Goal: Information Seeking & Learning: Learn about a topic

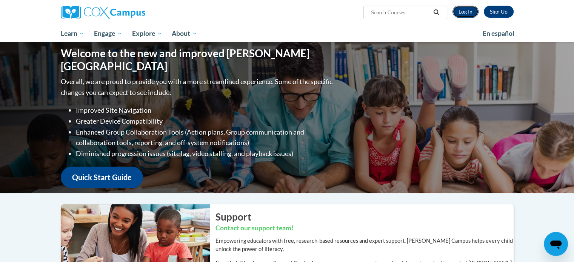
click at [471, 16] on link "Log In" at bounding box center [465, 12] width 26 height 12
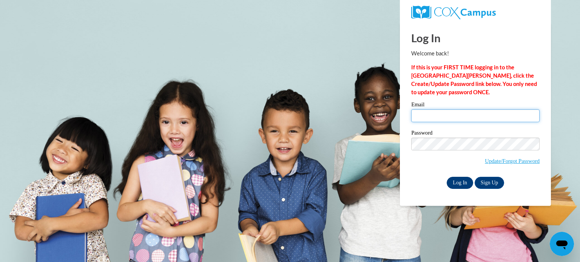
type input "cgotz@kusd.edu"
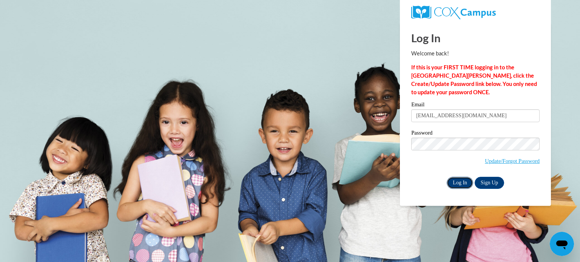
click at [461, 184] on input "Log In" at bounding box center [459, 183] width 26 height 12
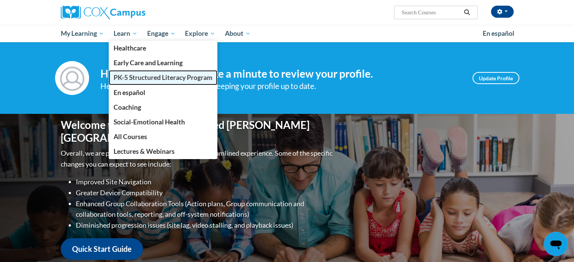
click at [139, 80] on span "PK-5 Structured Literacy Program" at bounding box center [163, 78] width 99 height 8
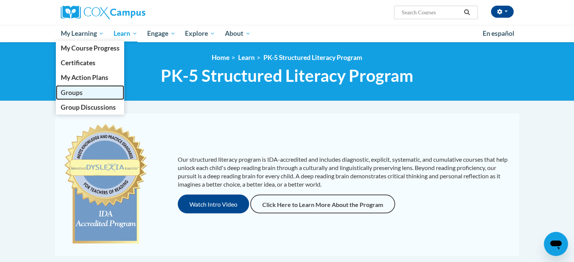
click at [94, 96] on link "Groups" at bounding box center [90, 92] width 69 height 15
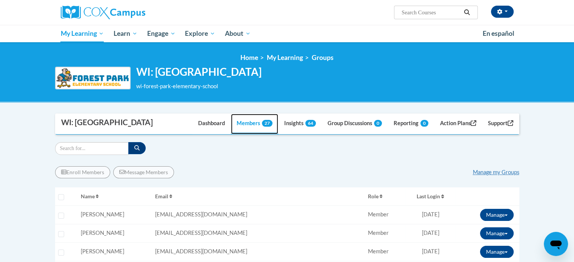
click at [245, 134] on link "Members 27" at bounding box center [254, 124] width 47 height 20
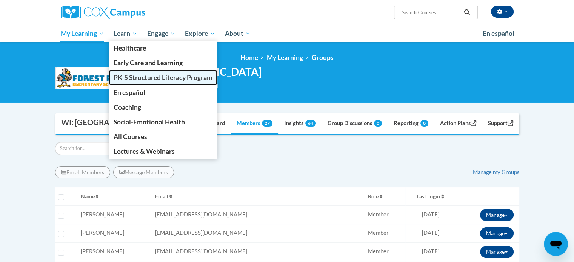
click at [140, 80] on span "PK-5 Structured Literacy Program" at bounding box center [163, 78] width 99 height 8
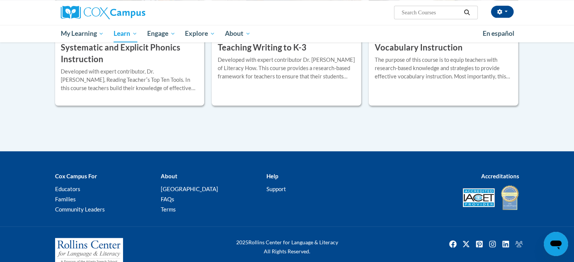
scroll to position [816, 0]
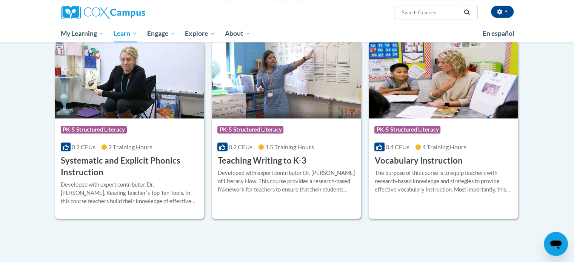
click at [271, 162] on h3 "Teaching Writing to K-3" at bounding box center [261, 161] width 89 height 12
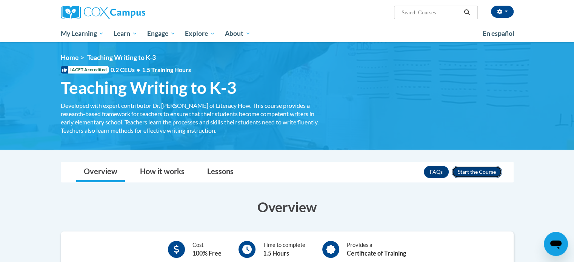
click at [474, 167] on button "Enroll" at bounding box center [477, 172] width 50 height 12
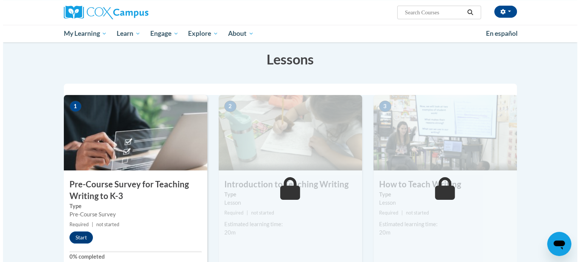
scroll to position [151, 0]
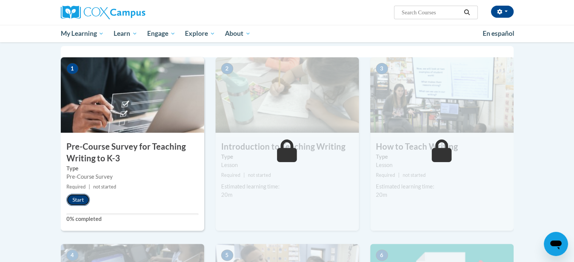
click at [83, 199] on button "Start" at bounding box center [77, 200] width 23 height 12
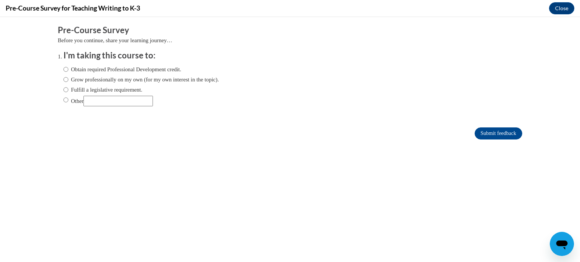
scroll to position [0, 0]
click at [63, 88] on input "Fulfill a legislative requirement." at bounding box center [65, 90] width 5 height 8
radio input "true"
click at [485, 132] on input "Submit feedback" at bounding box center [498, 134] width 48 height 12
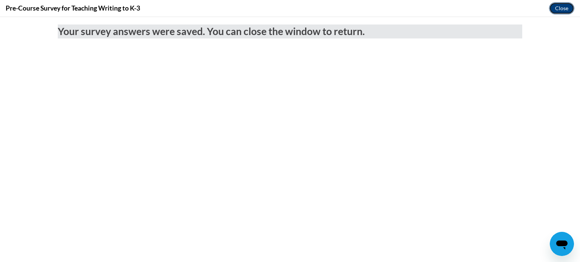
click at [559, 6] on button "Close" at bounding box center [561, 8] width 25 height 12
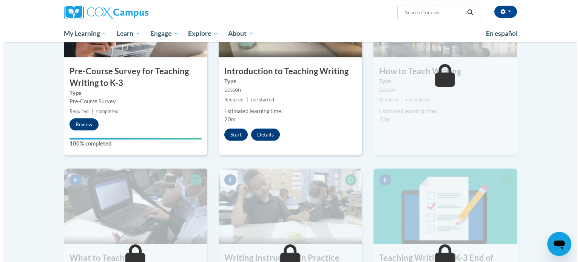
scroll to position [151, 0]
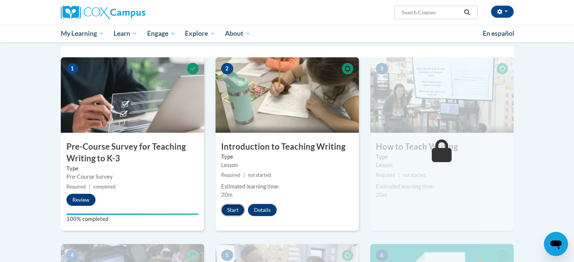
click at [234, 207] on button "Start" at bounding box center [232, 210] width 23 height 12
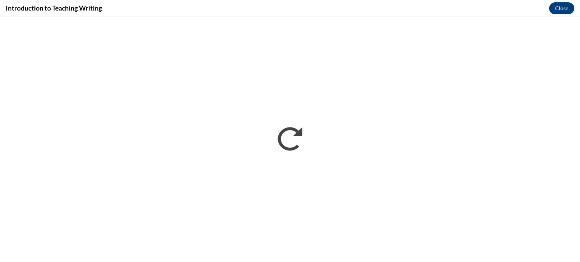
scroll to position [0, 0]
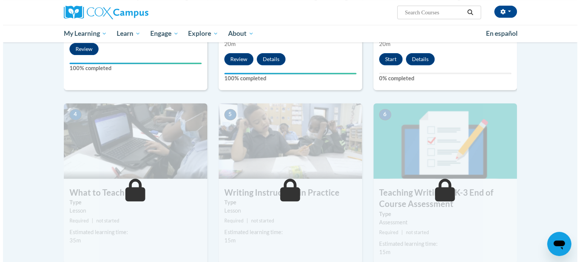
scroll to position [264, 0]
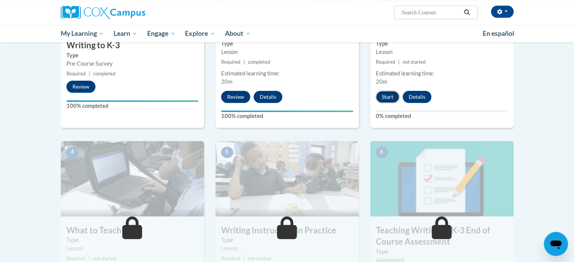
click at [386, 95] on button "Start" at bounding box center [387, 97] width 23 height 12
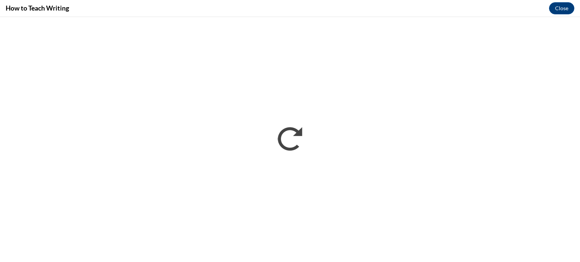
scroll to position [0, 0]
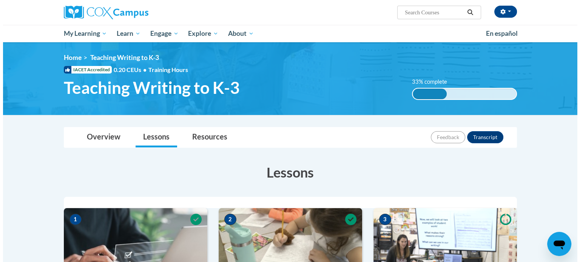
scroll to position [264, 0]
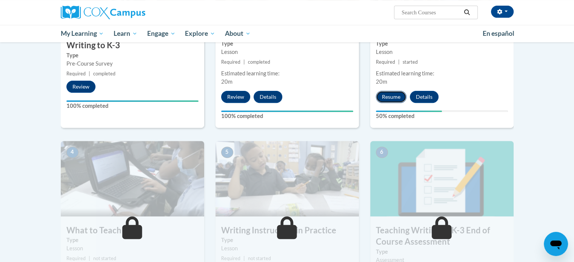
click at [394, 94] on button "Resume" at bounding box center [391, 97] width 31 height 12
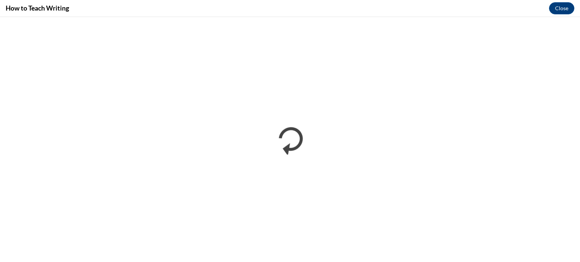
scroll to position [0, 0]
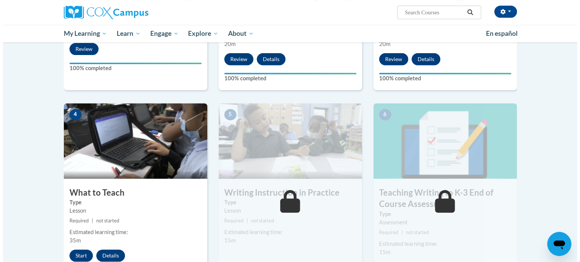
scroll to position [377, 0]
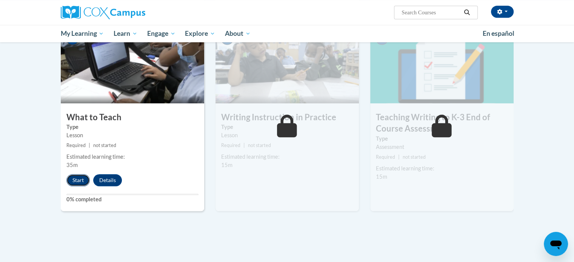
click at [80, 179] on button "Start" at bounding box center [77, 180] width 23 height 12
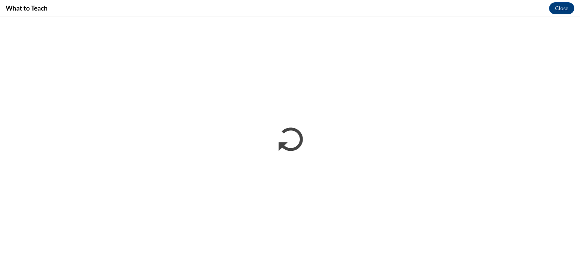
scroll to position [0, 0]
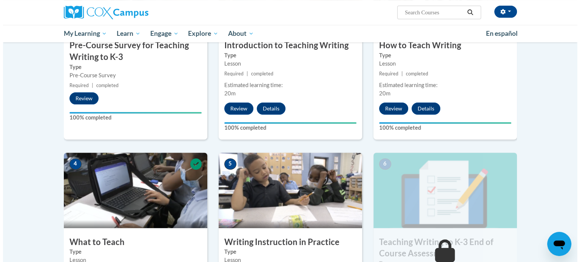
scroll to position [366, 0]
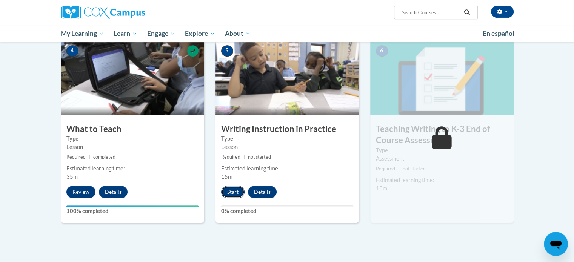
click at [235, 189] on button "Start" at bounding box center [232, 192] width 23 height 12
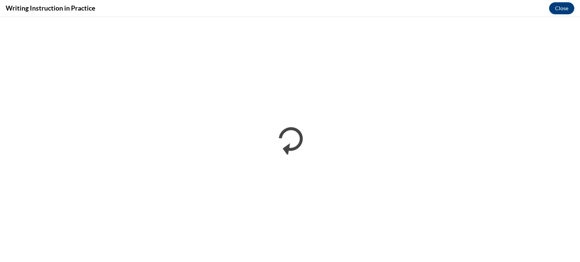
scroll to position [0, 0]
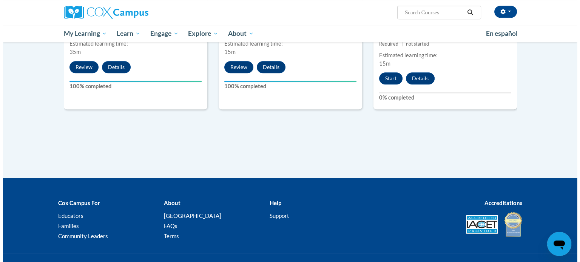
scroll to position [415, 0]
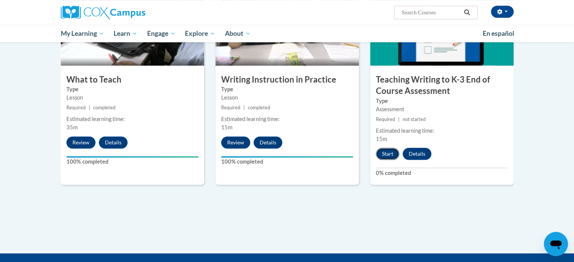
click at [386, 152] on button "Start" at bounding box center [387, 154] width 23 height 12
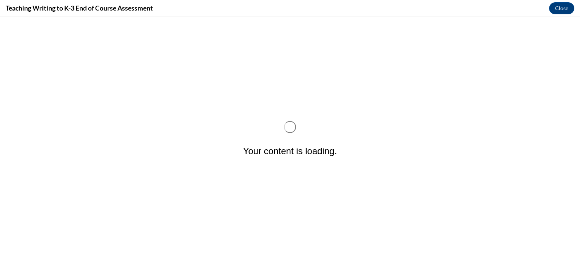
scroll to position [0, 0]
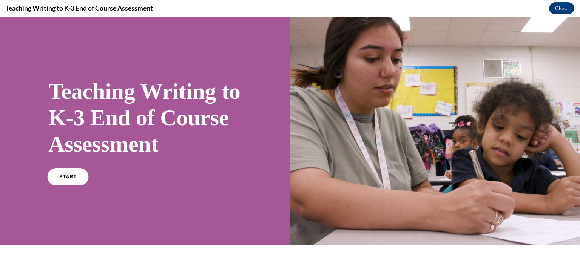
click at [75, 186] on link "START" at bounding box center [67, 176] width 41 height 17
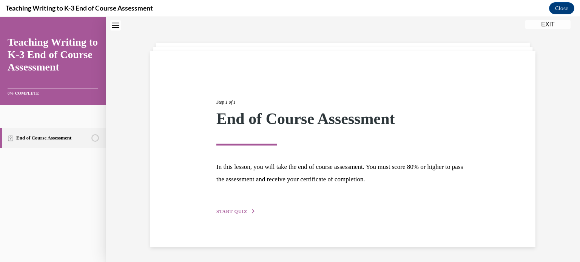
scroll to position [24, 0]
click at [229, 212] on span "START QUIZ" at bounding box center [231, 211] width 31 height 5
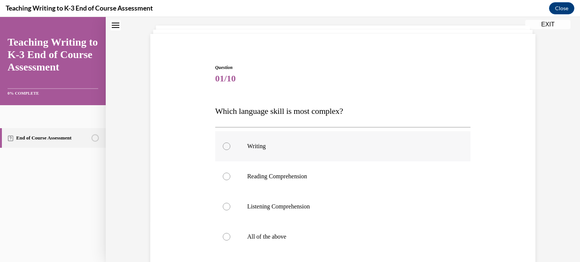
scroll to position [78, 0]
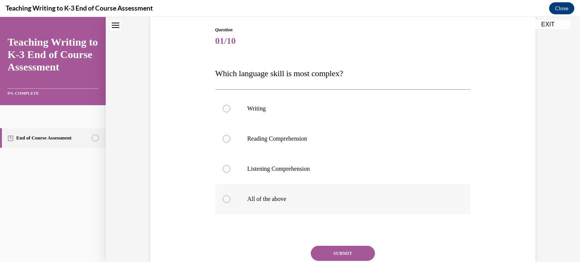
click at [225, 200] on div at bounding box center [227, 199] width 8 height 8
click at [225, 200] on input "All of the above" at bounding box center [227, 199] width 8 height 8
radio input "true"
click at [351, 255] on button "SUBMIT" at bounding box center [343, 253] width 64 height 15
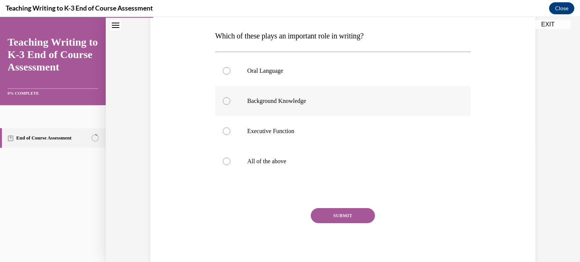
scroll to position [41, 0]
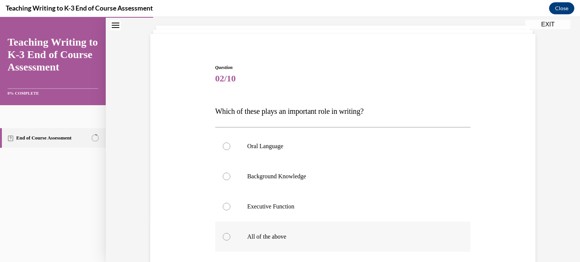
click at [219, 238] on label "All of the above" at bounding box center [342, 237] width 255 height 30
click at [223, 238] on input "All of the above" at bounding box center [227, 237] width 8 height 8
radio input "true"
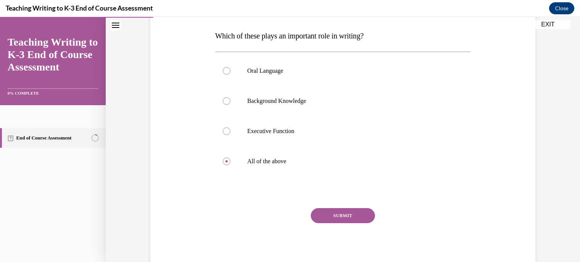
click at [348, 217] on button "SUBMIT" at bounding box center [343, 215] width 64 height 15
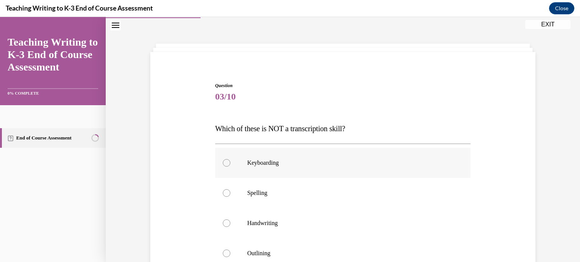
scroll to position [60, 0]
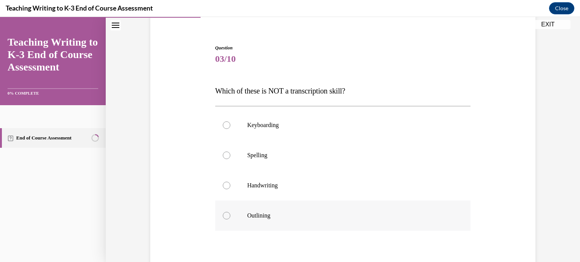
click at [223, 213] on div at bounding box center [227, 216] width 8 height 8
click at [223, 213] on input "Outlining" at bounding box center [227, 216] width 8 height 8
radio input "true"
click at [223, 157] on div at bounding box center [227, 156] width 8 height 8
click at [223, 157] on input "Spelling" at bounding box center [227, 156] width 8 height 8
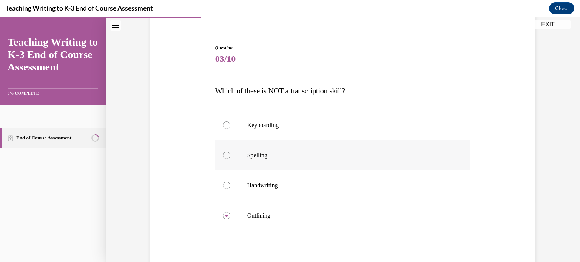
radio input "true"
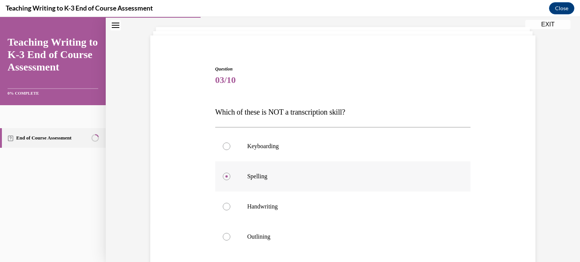
scroll to position [77, 0]
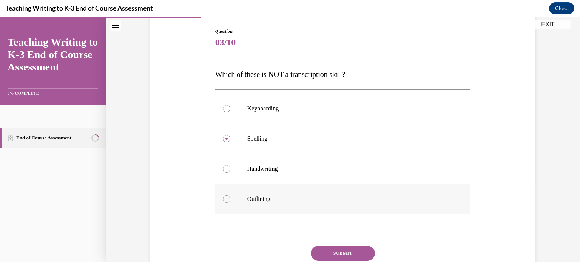
click at [225, 198] on div at bounding box center [227, 199] width 8 height 8
click at [225, 198] on input "Outlining" at bounding box center [227, 199] width 8 height 8
radio input "true"
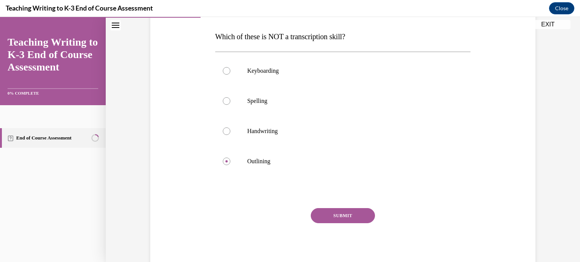
click at [340, 212] on button "SUBMIT" at bounding box center [343, 215] width 64 height 15
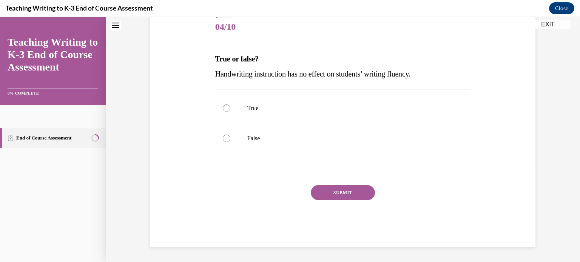
scroll to position [23, 0]
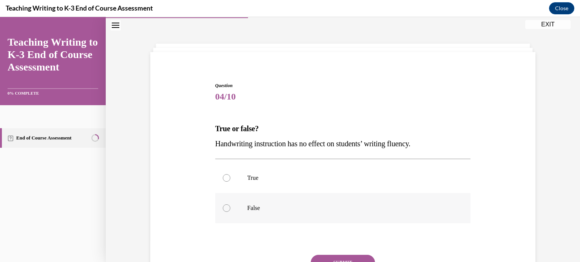
click at [225, 207] on div at bounding box center [227, 209] width 8 height 8
click at [225, 207] on input "False" at bounding box center [227, 209] width 8 height 8
radio input "true"
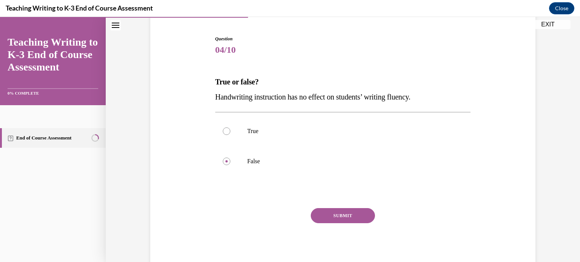
click at [343, 214] on button "SUBMIT" at bounding box center [343, 215] width 64 height 15
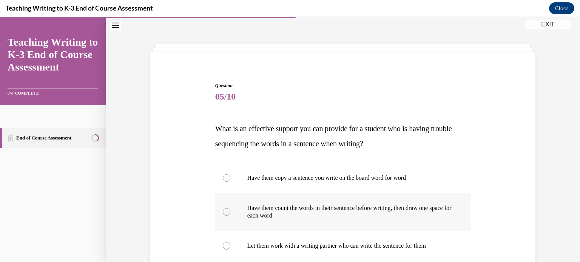
scroll to position [60, 0]
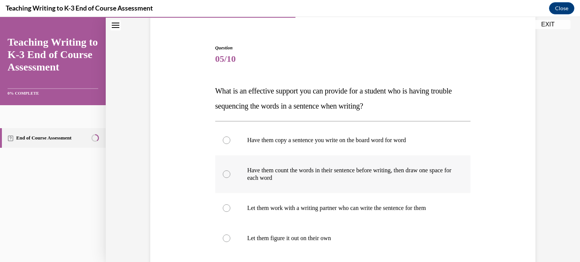
click at [225, 173] on div at bounding box center [227, 175] width 8 height 8
click at [225, 173] on input "Have them count the words in their sentence before writing, then draw one space…" at bounding box center [227, 175] width 8 height 8
radio input "true"
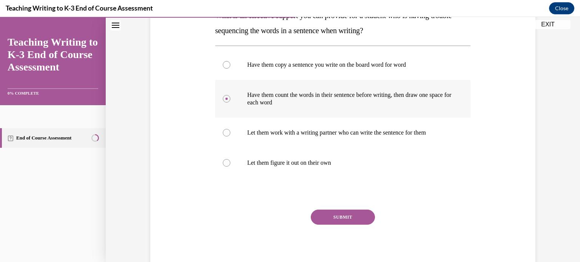
scroll to position [98, 0]
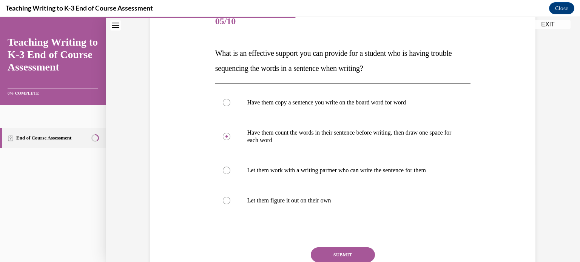
click at [345, 253] on button "SUBMIT" at bounding box center [343, 255] width 64 height 15
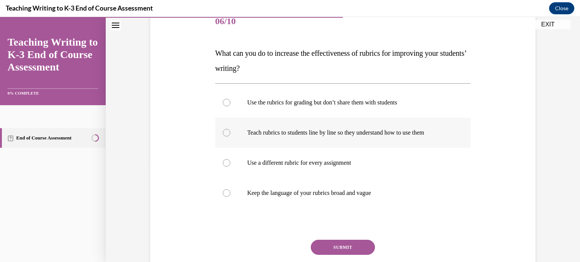
click at [224, 135] on div at bounding box center [227, 133] width 8 height 8
click at [224, 135] on input "Teach rubrics to students line by line so they understand how to use them" at bounding box center [227, 133] width 8 height 8
radio input "true"
click at [332, 250] on button "SUBMIT" at bounding box center [343, 247] width 64 height 15
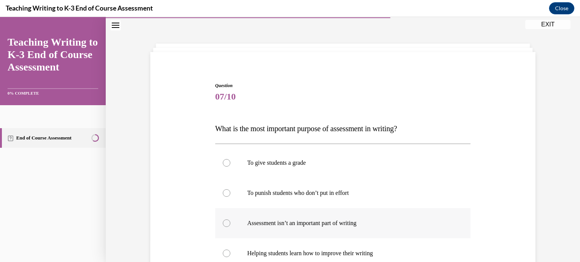
scroll to position [60, 0]
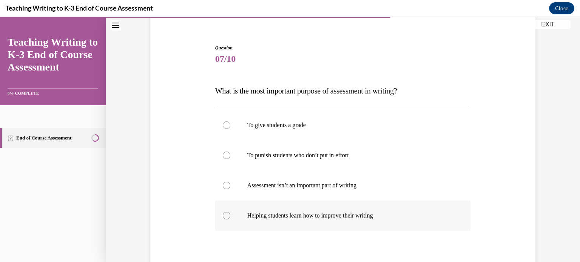
click at [226, 216] on div at bounding box center [227, 216] width 8 height 8
click at [226, 216] on input "Helping students learn how to improve their writing" at bounding box center [227, 216] width 8 height 8
radio input "true"
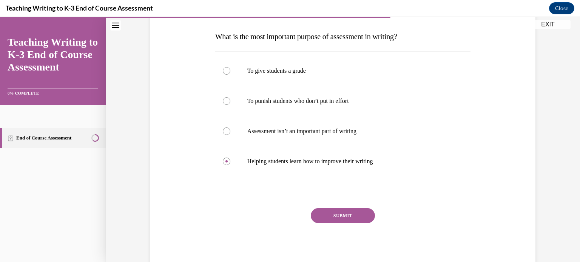
click at [328, 212] on button "SUBMIT" at bounding box center [343, 215] width 64 height 15
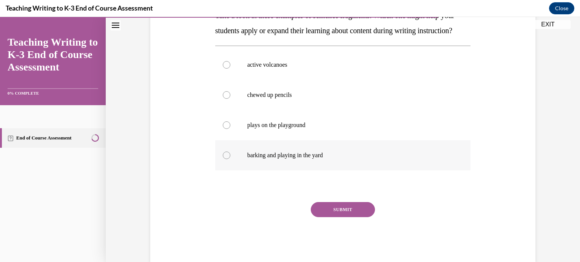
scroll to position [98, 0]
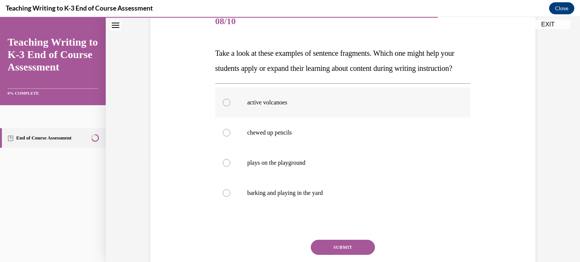
click at [228, 118] on label "active volcanoes" at bounding box center [342, 103] width 255 height 30
click at [228, 106] on input "active volcanoes" at bounding box center [227, 103] width 8 height 8
radio input "true"
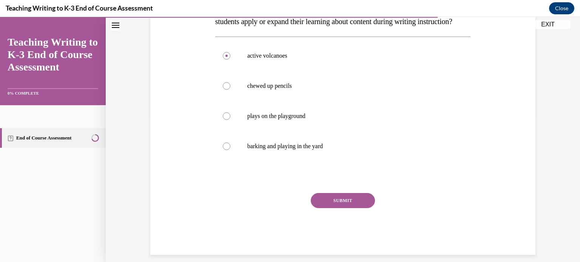
click at [350, 208] on button "SUBMIT" at bounding box center [343, 200] width 64 height 15
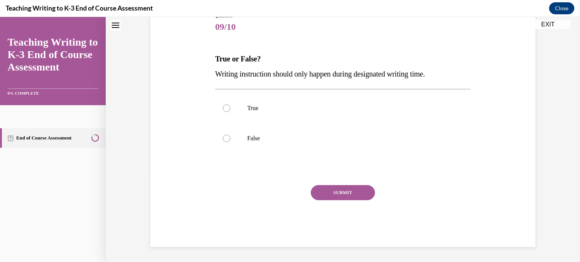
scroll to position [23, 0]
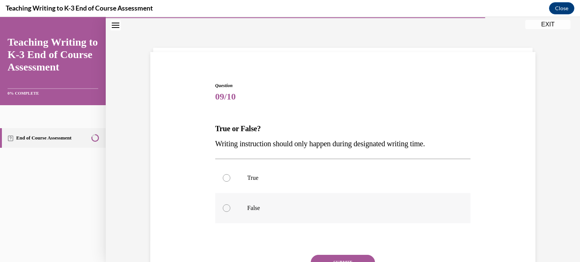
click at [223, 210] on div at bounding box center [227, 209] width 8 height 8
click at [223, 210] on input "False" at bounding box center [227, 209] width 8 height 8
radio input "true"
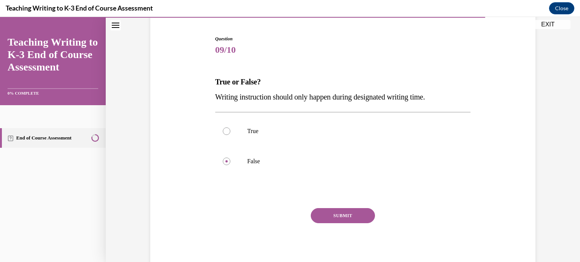
click at [339, 216] on button "SUBMIT" at bounding box center [343, 215] width 64 height 15
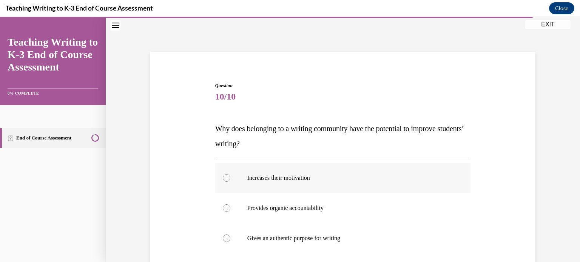
scroll to position [60, 0]
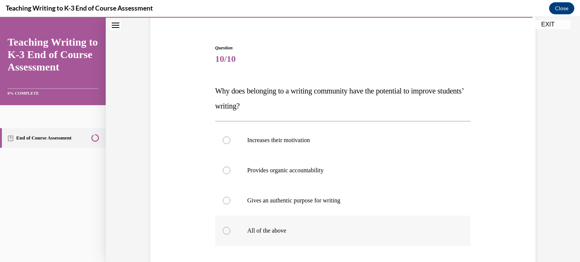
click at [224, 231] on div at bounding box center [227, 231] width 8 height 8
click at [224, 231] on input "All of the above" at bounding box center [227, 231] width 8 height 8
radio input "true"
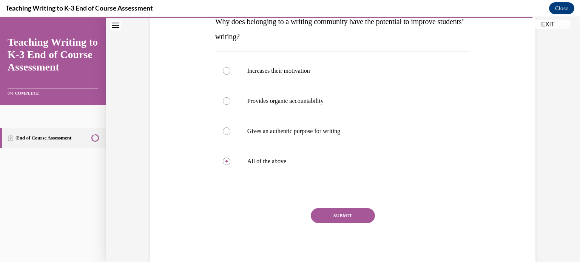
click at [362, 214] on button "SUBMIT" at bounding box center [343, 215] width 64 height 15
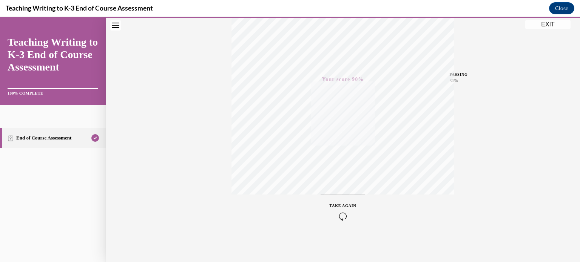
scroll to position [28, 0]
click at [549, 23] on button "EXIT" at bounding box center [547, 24] width 45 height 9
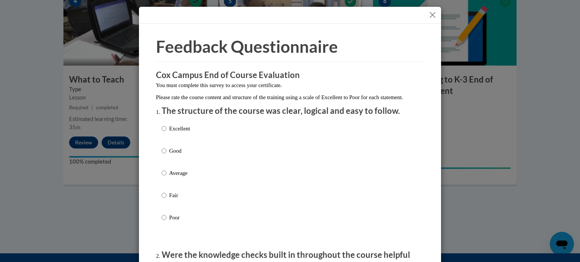
scroll to position [75, 0]
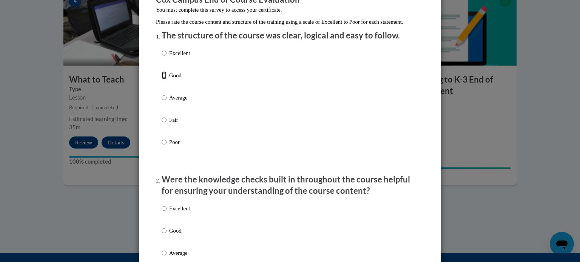
click at [163, 80] on input "Good" at bounding box center [164, 75] width 5 height 8
radio input "true"
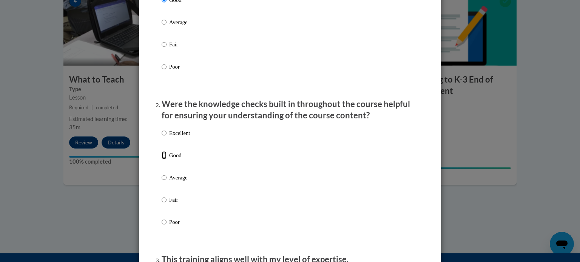
click at [162, 160] on input "Good" at bounding box center [164, 155] width 5 height 8
radio input "true"
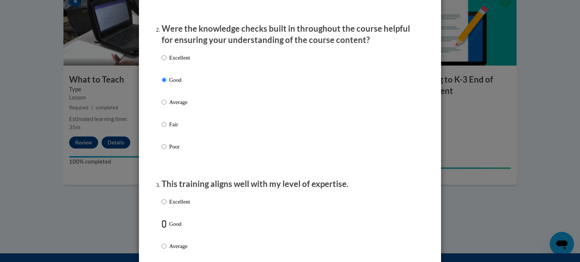
click at [162, 228] on input "Good" at bounding box center [164, 224] width 5 height 8
radio input "true"
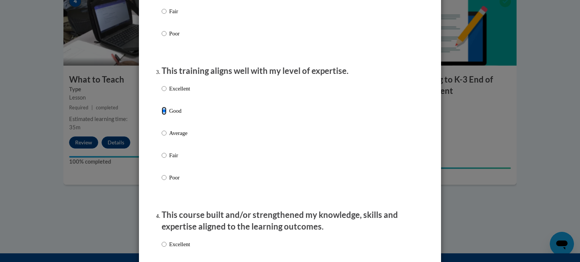
scroll to position [453, 0]
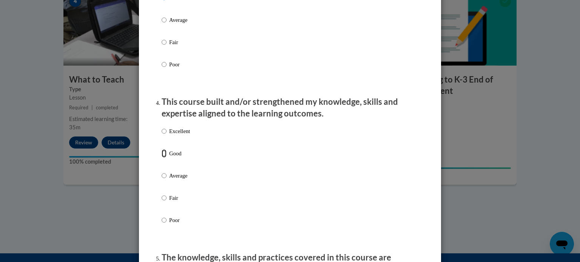
click at [162, 158] on input "Good" at bounding box center [164, 153] width 5 height 8
radio input "true"
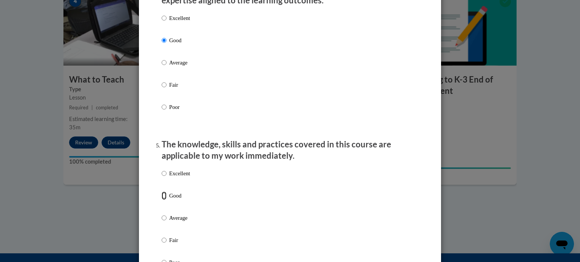
click at [162, 200] on input "Good" at bounding box center [164, 196] width 5 height 8
radio input "true"
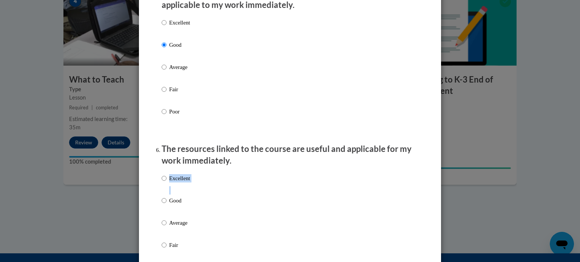
click at [158, 209] on ol "The structure of the course was clear, logical and easy to follow. Excellent Go…" at bounding box center [290, 105] width 268 height 1434
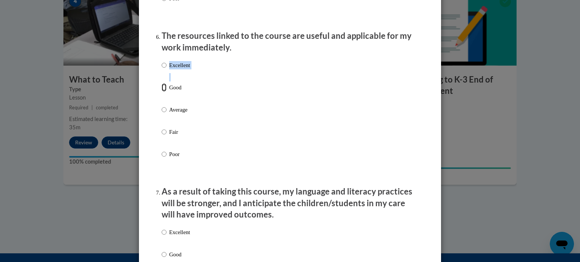
click at [162, 92] on input "Good" at bounding box center [164, 87] width 5 height 8
radio input "true"
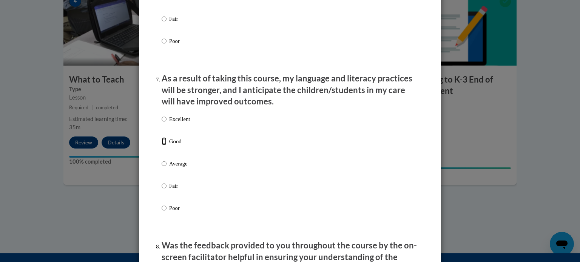
click at [162, 146] on input "Good" at bounding box center [164, 141] width 5 height 8
radio input "true"
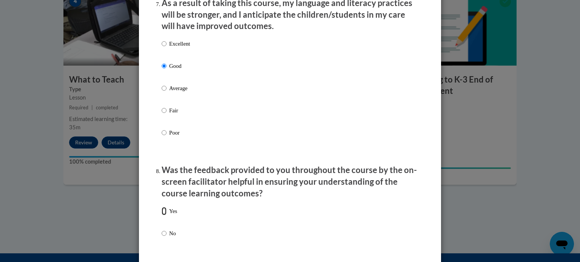
click at [162, 215] on input "Yes" at bounding box center [164, 211] width 5 height 8
radio input "true"
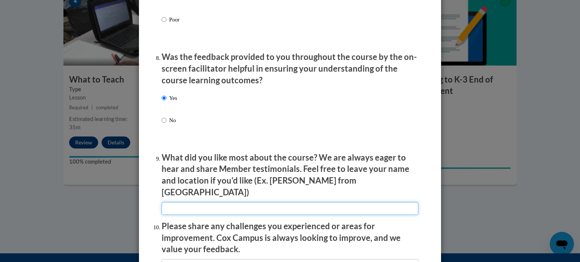
click at [208, 202] on input "textbox" at bounding box center [290, 208] width 257 height 13
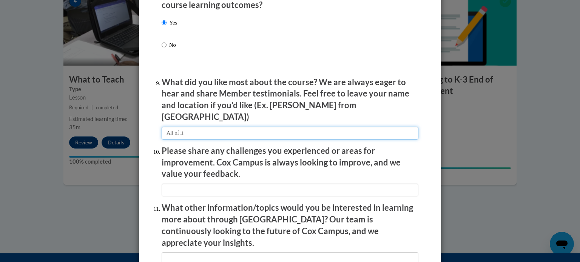
type input "All of it"
click at [213, 179] on li "Please share any challenges you experienced or areas for improvement. Cox Campu…" at bounding box center [290, 170] width 257 height 51
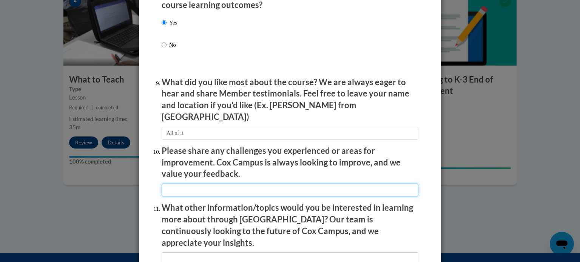
click at [211, 184] on input "textbox" at bounding box center [290, 190] width 257 height 13
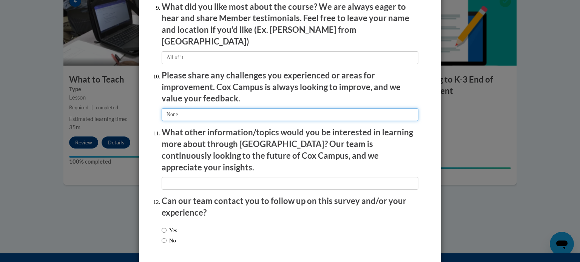
type input "None"
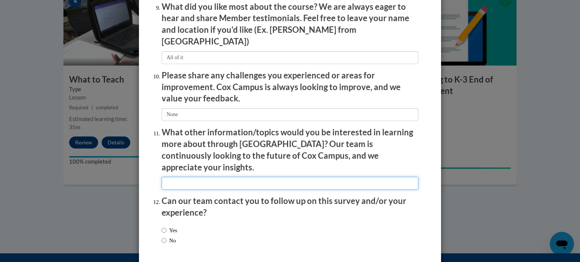
click at [233, 177] on input "textbox" at bounding box center [290, 183] width 257 height 13
type input "None"
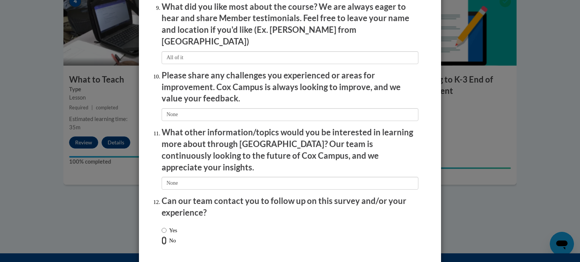
click at [162, 237] on input "No" at bounding box center [164, 241] width 5 height 8
radio input "true"
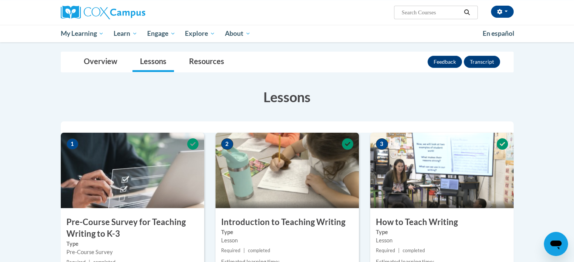
scroll to position [0, 0]
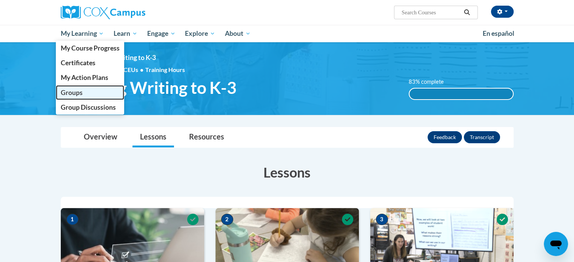
click at [83, 92] on link "Groups" at bounding box center [90, 92] width 69 height 15
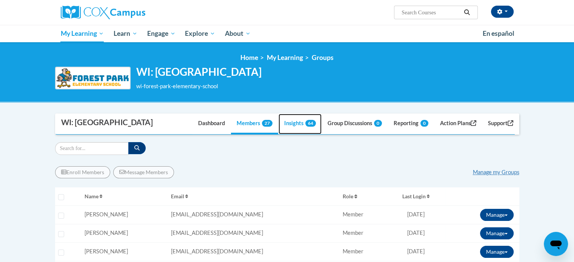
click at [290, 134] on link "Insights 64" at bounding box center [299, 124] width 43 height 20
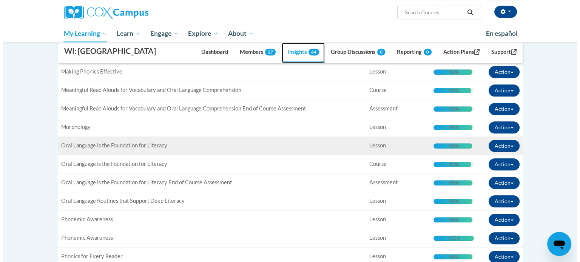
scroll to position [453, 0]
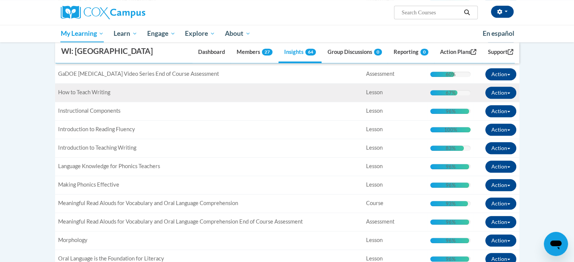
click at [102, 95] on span "How to Teach Writing" at bounding box center [84, 92] width 52 height 6
click at [455, 95] on div "67% Complete" at bounding box center [443, 92] width 27 height 5
click at [450, 95] on div "67%" at bounding box center [451, 92] width 10 height 5
click at [509, 94] on span "button" at bounding box center [508, 93] width 3 height 2
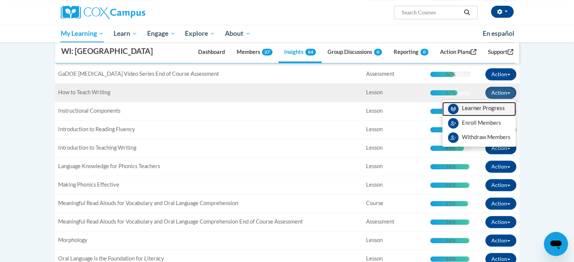
click at [480, 110] on span "View Members" at bounding box center [483, 110] width 43 height 0
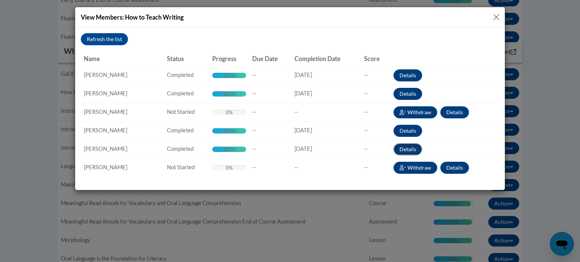
click at [409, 151] on button "Details" at bounding box center [407, 149] width 29 height 12
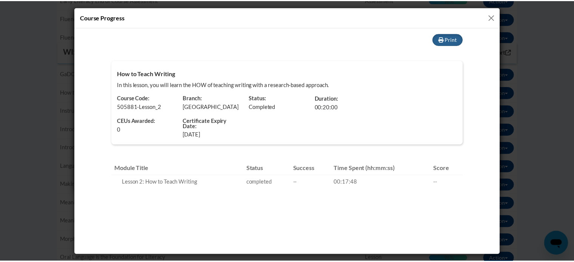
scroll to position [0, 0]
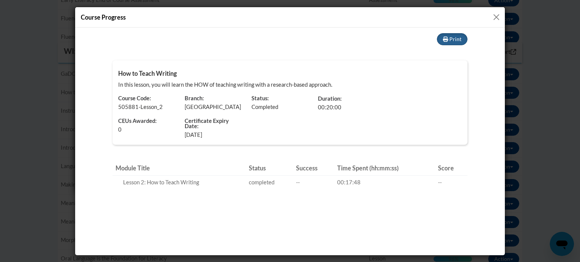
click at [496, 18] on button "Close" at bounding box center [495, 16] width 9 height 9
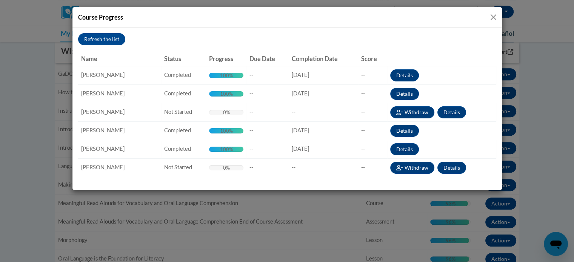
click at [497, 14] on button "Close" at bounding box center [493, 16] width 9 height 9
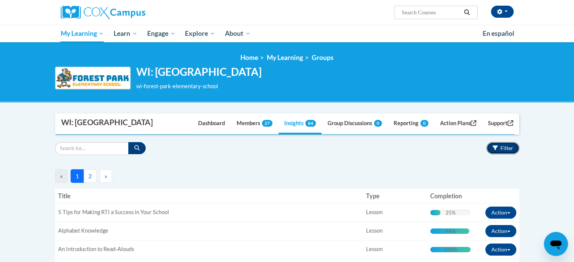
click at [506, 151] on span "Filter" at bounding box center [506, 148] width 13 height 6
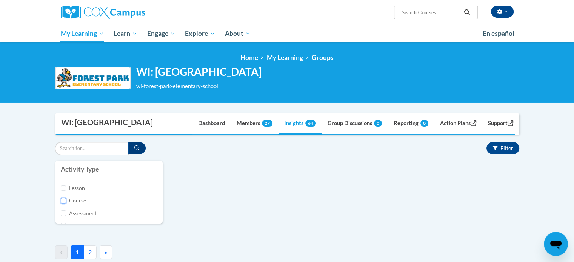
click at [62, 204] on input "Course" at bounding box center [64, 201] width 6 height 6
checkbox input "true"
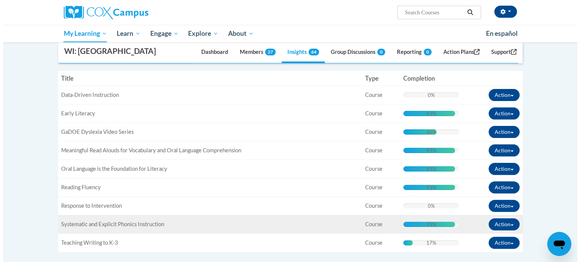
scroll to position [226, 0]
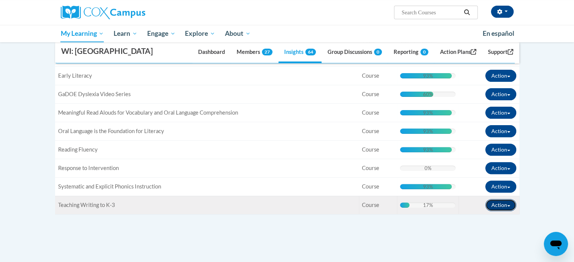
click at [510, 211] on button "Action" at bounding box center [500, 205] width 31 height 12
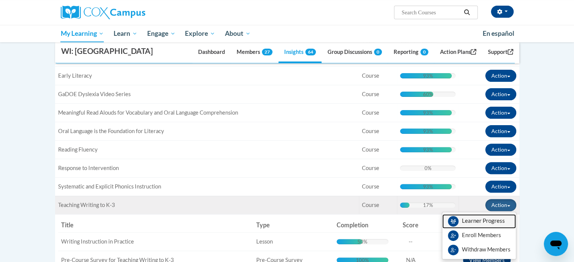
click at [490, 223] on span "View Members" at bounding box center [483, 223] width 43 height 0
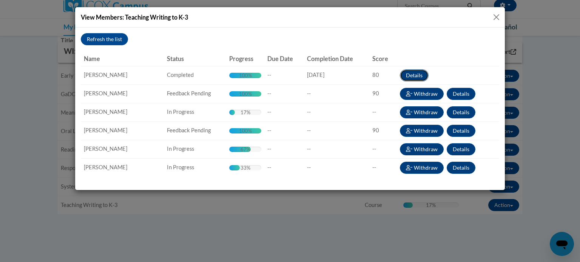
click at [411, 75] on button "Details" at bounding box center [414, 75] width 29 height 12
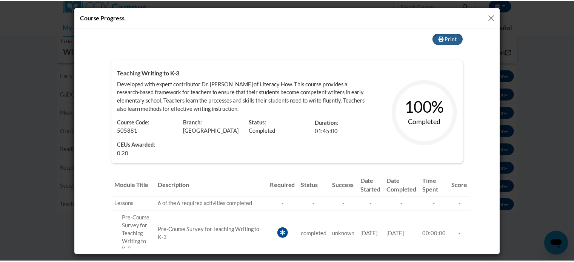
scroll to position [0, 0]
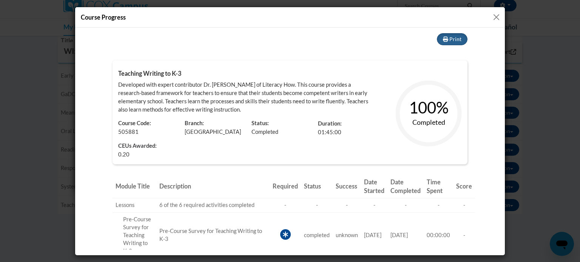
click at [494, 20] on button "Close" at bounding box center [495, 16] width 9 height 9
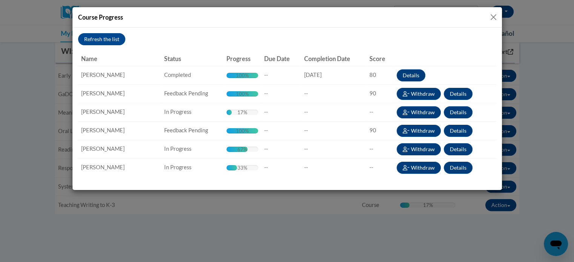
click at [493, 18] on button "Close" at bounding box center [493, 16] width 9 height 9
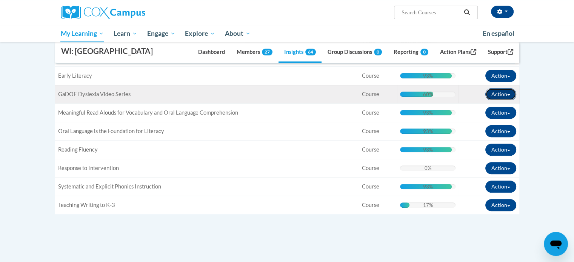
click at [511, 100] on button "Action" at bounding box center [500, 94] width 31 height 12
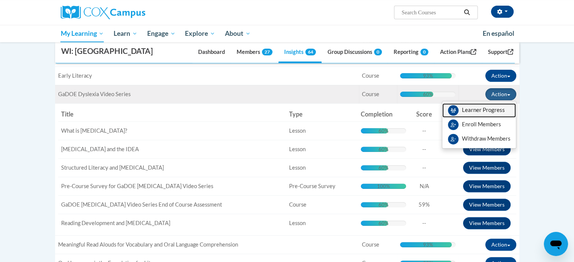
click at [481, 112] on span "View Members" at bounding box center [483, 112] width 43 height 0
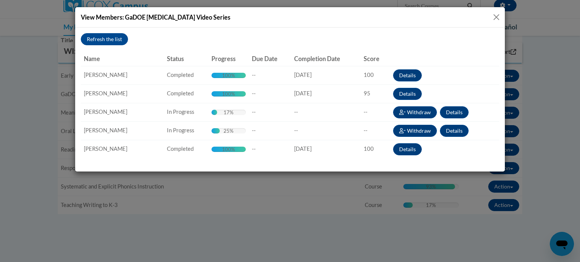
click at [497, 14] on button "Close" at bounding box center [495, 16] width 9 height 9
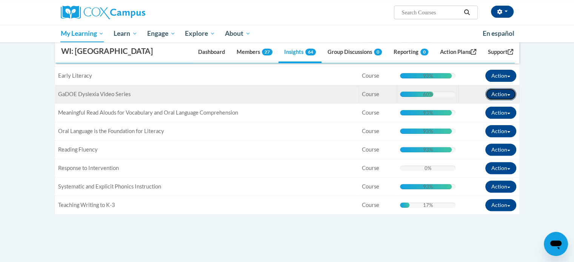
click at [509, 100] on button "Action" at bounding box center [500, 94] width 31 height 12
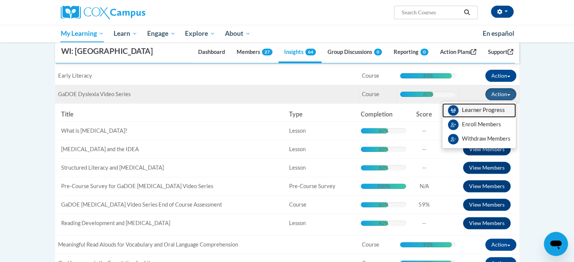
click at [477, 112] on span "View Members" at bounding box center [483, 112] width 43 height 0
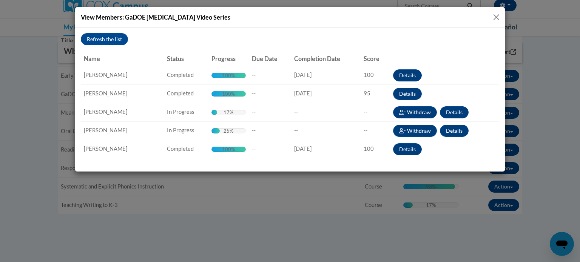
click at [497, 18] on button "Close" at bounding box center [495, 16] width 9 height 9
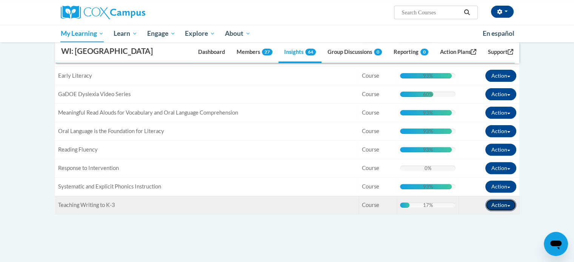
click at [508, 211] on button "Action" at bounding box center [500, 205] width 31 height 12
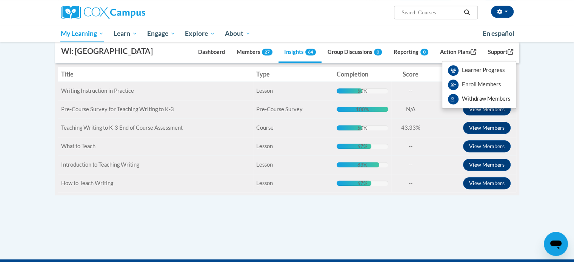
scroll to position [340, 0]
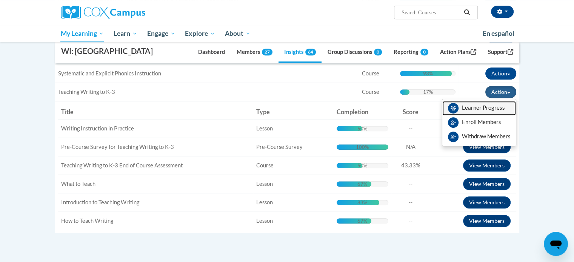
click at [484, 110] on span "View Members" at bounding box center [483, 110] width 43 height 0
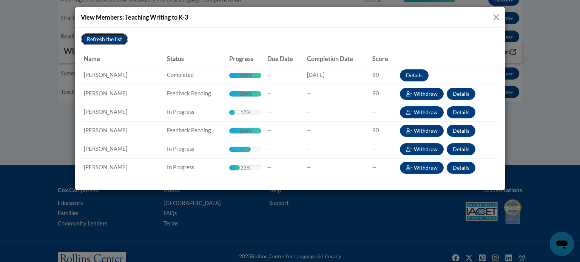
click at [118, 37] on button "Refresh the list" at bounding box center [104, 39] width 47 height 12
click at [497, 13] on button "Close" at bounding box center [495, 16] width 9 height 9
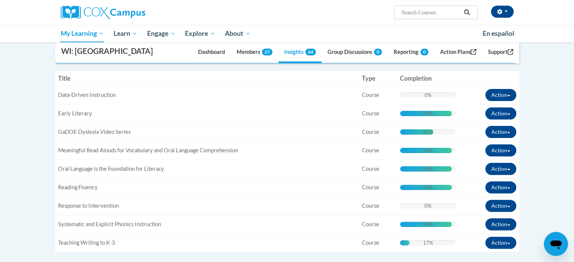
scroll to position [75, 0]
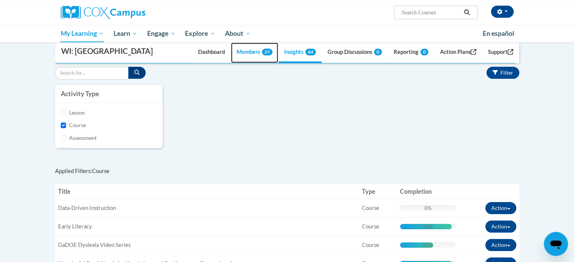
click at [239, 63] on link "Members 27" at bounding box center [254, 53] width 47 height 20
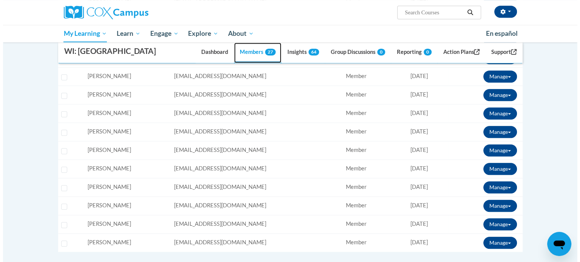
scroll to position [377, 0]
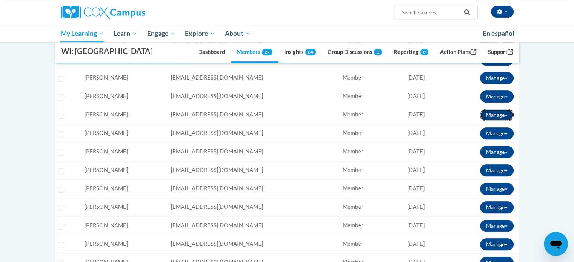
click at [506, 121] on button "Manage" at bounding box center [497, 115] width 34 height 12
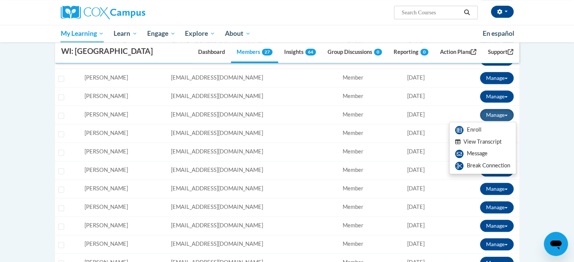
click at [482, 148] on button "View Transcript" at bounding box center [478, 142] width 58 height 12
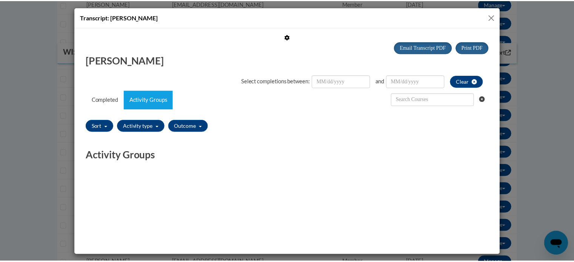
scroll to position [0, 0]
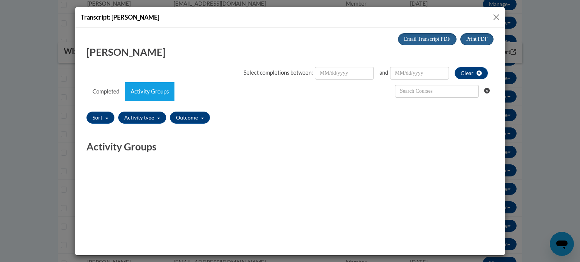
click at [494, 15] on button "Close" at bounding box center [495, 16] width 9 height 9
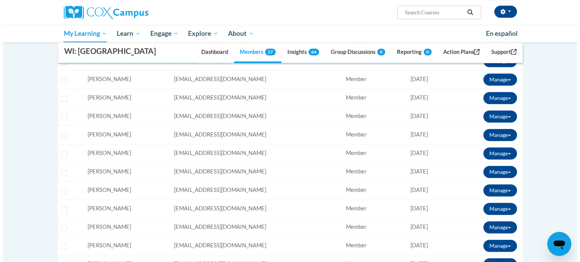
scroll to position [264, 0]
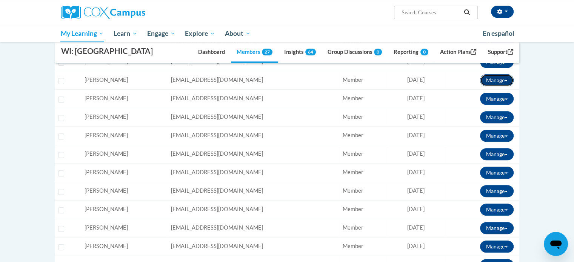
click at [509, 86] on button "Manage" at bounding box center [497, 80] width 34 height 12
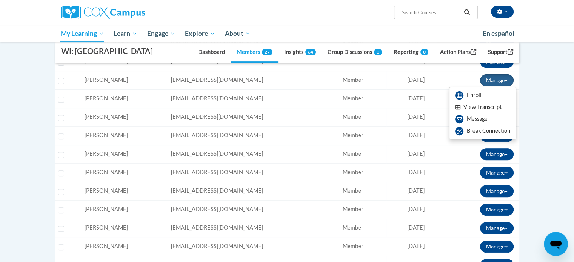
click at [479, 113] on button "View Transcript" at bounding box center [478, 108] width 58 height 12
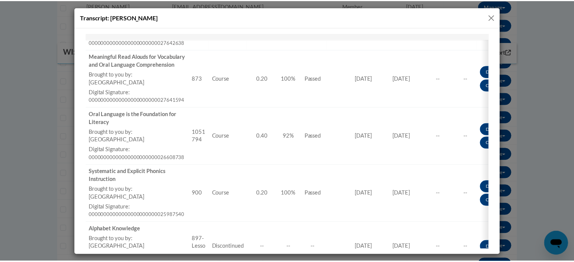
scroll to position [75, 0]
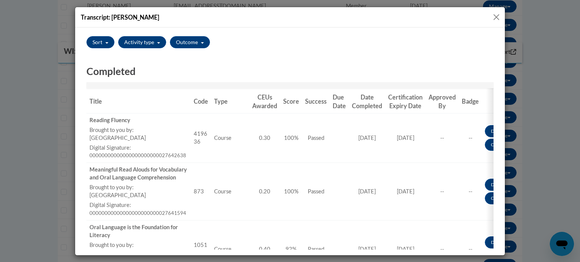
click at [497, 15] on button "Close" at bounding box center [495, 16] width 9 height 9
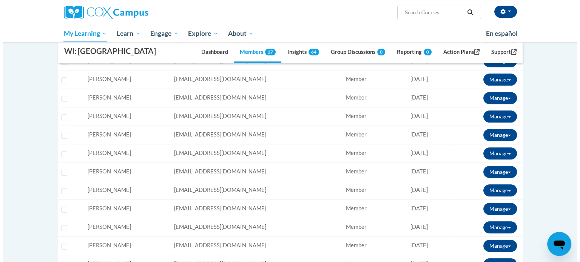
scroll to position [491, 0]
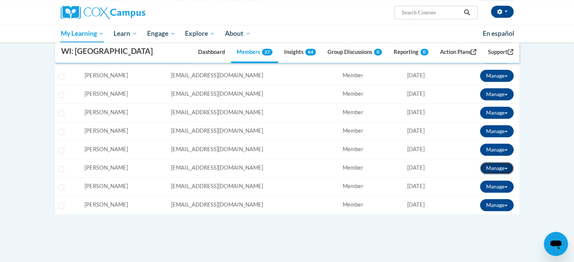
drag, startPoint x: 508, startPoint y: 182, endPoint x: 503, endPoint y: 182, distance: 4.5
click at [505, 174] on button "Manage" at bounding box center [497, 168] width 34 height 12
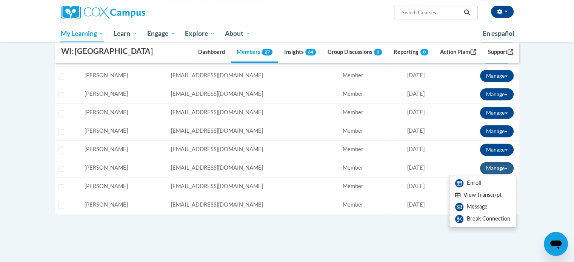
click at [476, 201] on button "View Transcript" at bounding box center [478, 195] width 58 height 12
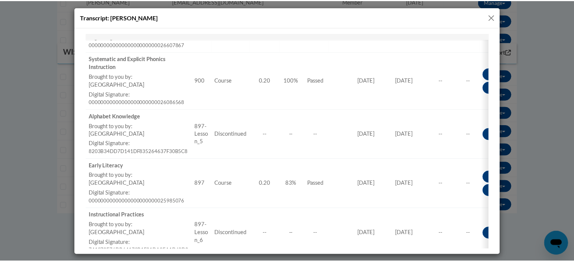
scroll to position [377, 0]
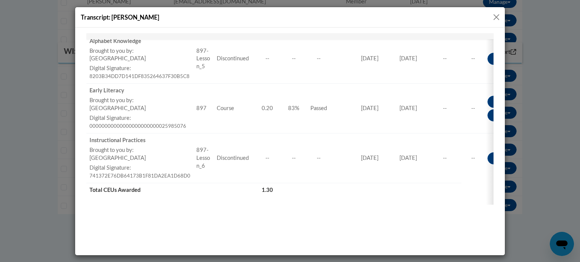
click at [496, 15] on button "Close" at bounding box center [495, 16] width 9 height 9
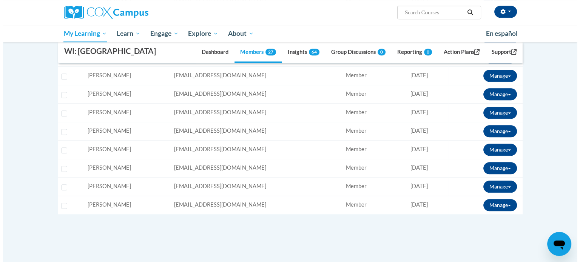
scroll to position [0, 0]
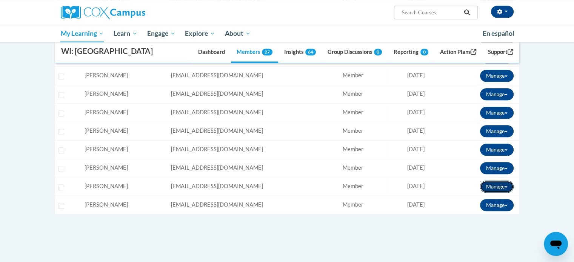
click at [506, 188] on span at bounding box center [506, 187] width 3 height 2
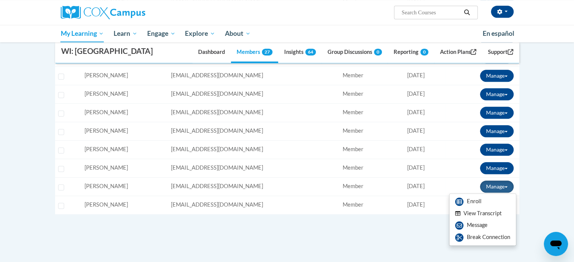
click at [478, 220] on button "View Transcript" at bounding box center [478, 214] width 58 height 12
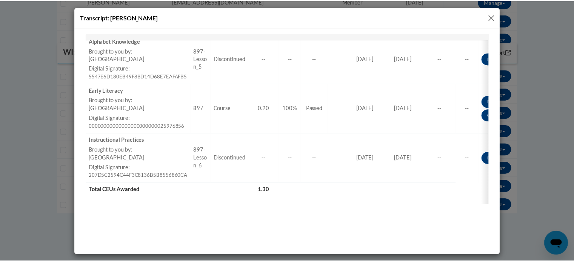
scroll to position [340, 0]
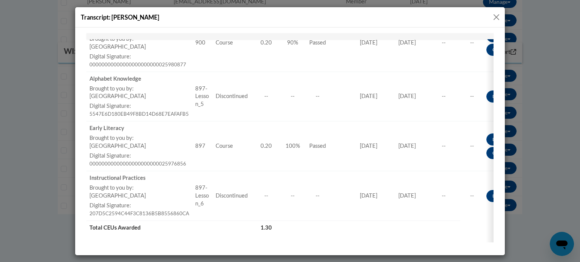
click at [497, 17] on button "Close" at bounding box center [495, 16] width 9 height 9
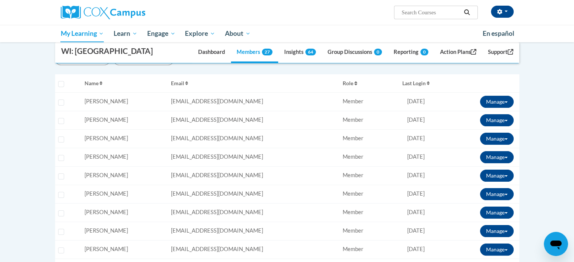
scroll to position [38, 0]
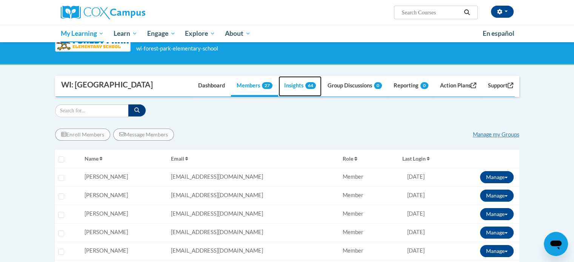
click at [293, 97] on link "Insights 64" at bounding box center [299, 86] width 43 height 20
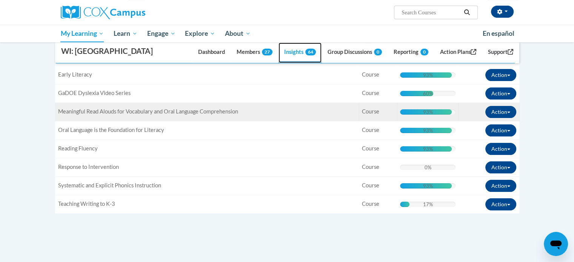
scroll to position [113, 0]
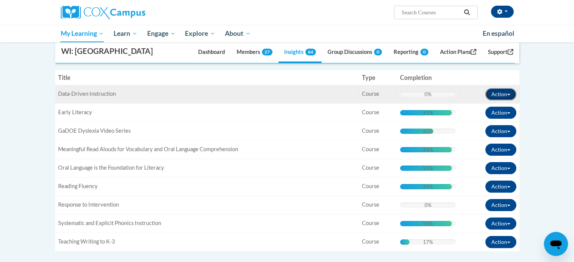
click at [509, 100] on button "Action" at bounding box center [500, 94] width 31 height 12
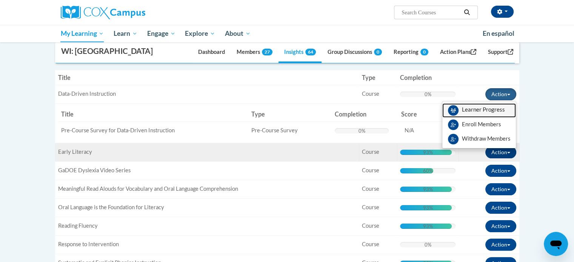
click at [487, 112] on span "View Members" at bounding box center [483, 112] width 43 height 0
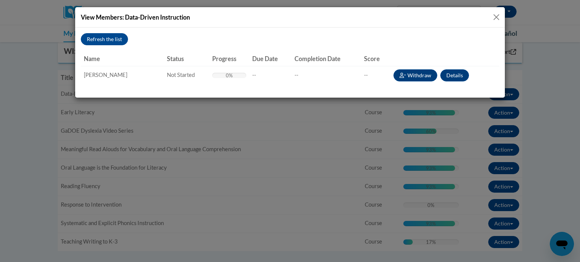
click at [498, 15] on button "Close" at bounding box center [495, 16] width 9 height 9
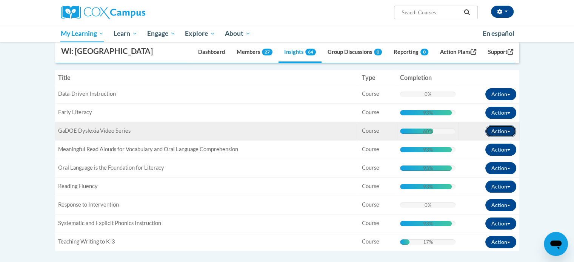
click at [512, 137] on button "Action" at bounding box center [500, 131] width 31 height 12
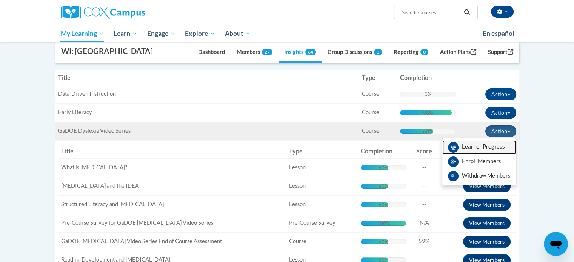
click at [482, 149] on span "View Members" at bounding box center [483, 149] width 43 height 0
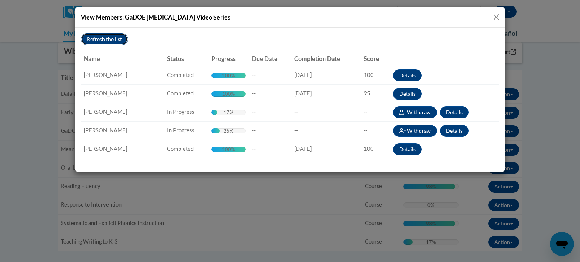
click at [115, 40] on button "Refresh the list" at bounding box center [104, 39] width 47 height 12
click at [496, 16] on button "Close" at bounding box center [495, 16] width 9 height 9
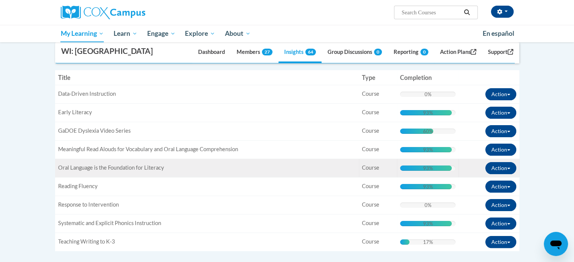
scroll to position [151, 0]
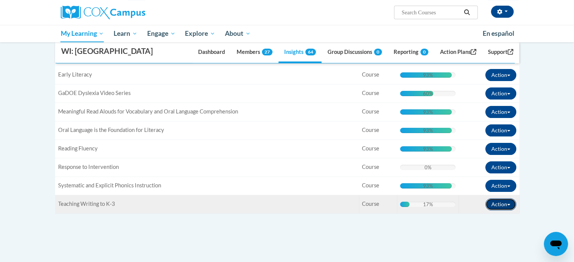
click at [507, 211] on button "Action" at bounding box center [500, 204] width 31 height 12
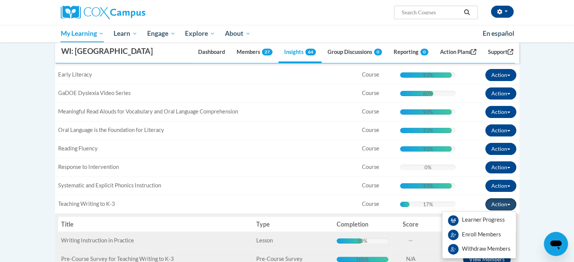
scroll to position [264, 0]
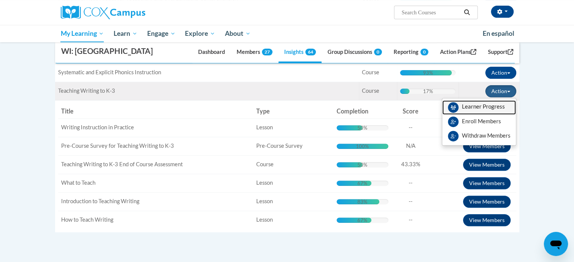
click at [481, 109] on span "View Members" at bounding box center [483, 109] width 43 height 0
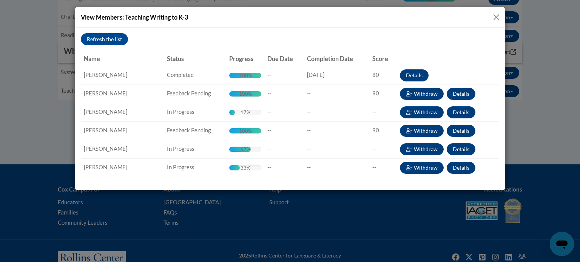
click at [494, 15] on button "Close" at bounding box center [495, 16] width 9 height 9
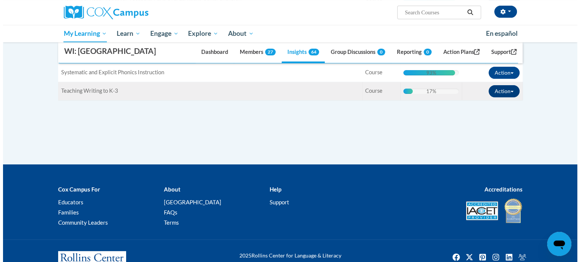
scroll to position [226, 0]
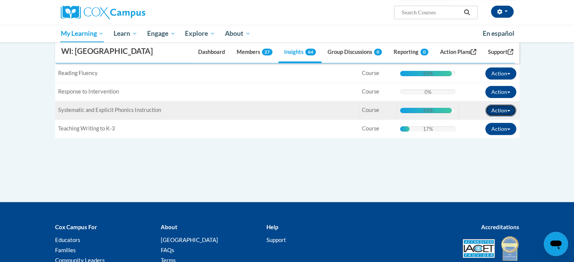
click at [511, 117] on button "Action" at bounding box center [500, 111] width 31 height 12
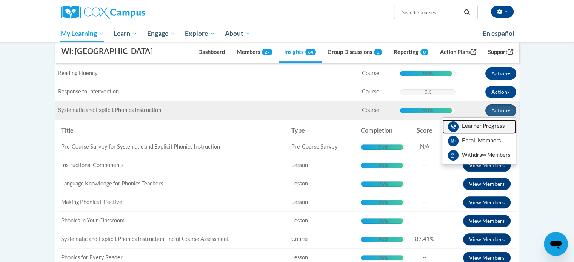
click at [492, 128] on span "View Members" at bounding box center [483, 128] width 43 height 0
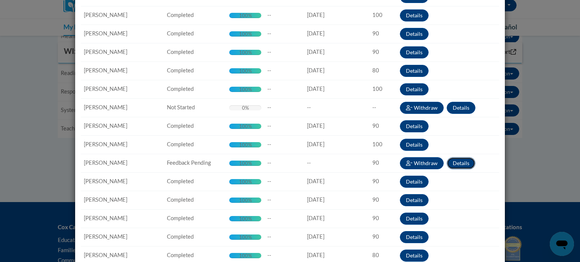
click at [451, 162] on button "Details" at bounding box center [460, 163] width 29 height 12
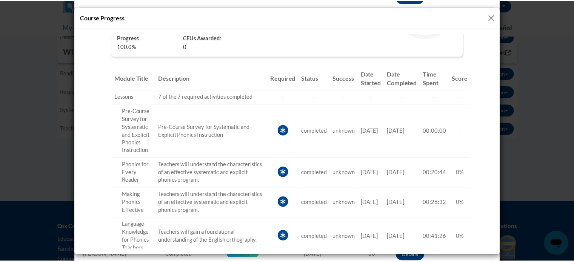
scroll to position [0, 0]
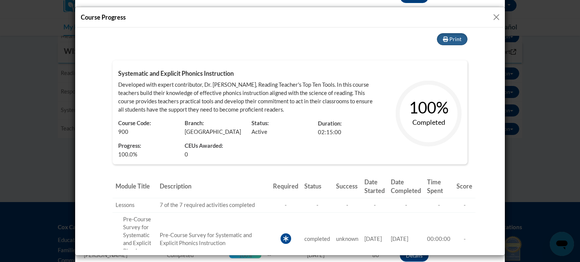
click at [497, 16] on button "Close" at bounding box center [495, 16] width 9 height 9
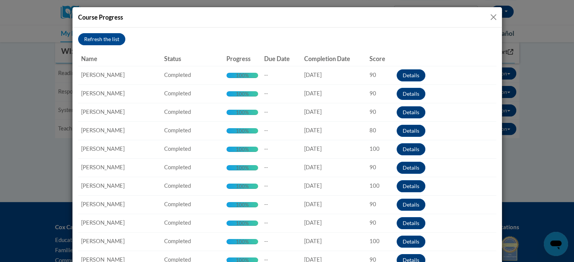
click at [491, 14] on button "Close" at bounding box center [493, 16] width 9 height 9
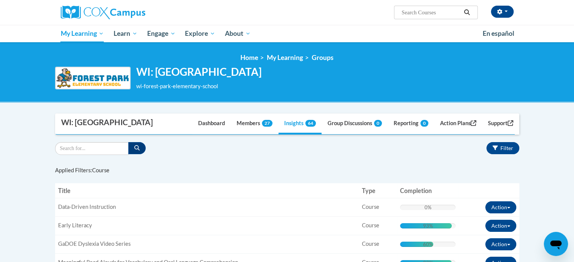
scroll to position [189, 0]
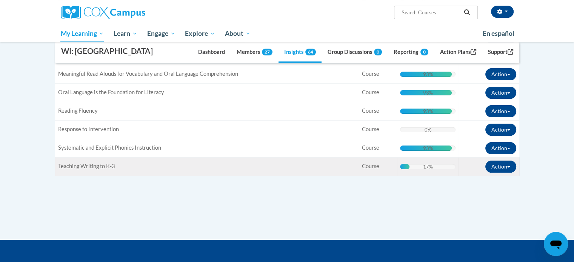
click at [100, 171] on div "Title: Teaching Writing to K-3" at bounding box center [207, 167] width 298 height 8
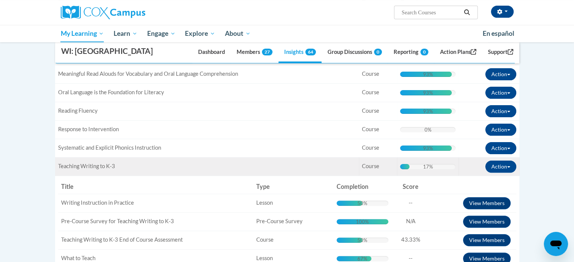
scroll to position [226, 0]
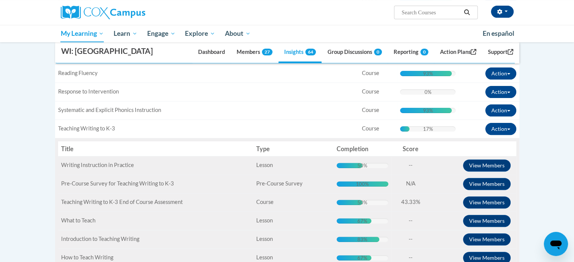
click at [98, 187] on span "Pre-Course Survey for Teaching Writing to K-3" at bounding box center [117, 183] width 113 height 6
click at [480, 190] on button "View Members" at bounding box center [487, 184] width 48 height 12
click at [475, 190] on button "View Members" at bounding box center [487, 184] width 48 height 12
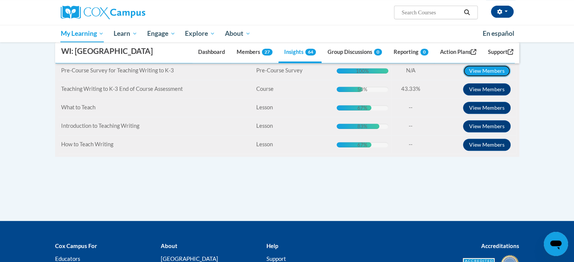
scroll to position [302, 0]
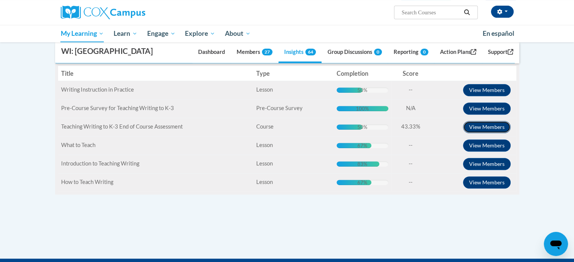
click at [481, 133] on button "View Members" at bounding box center [487, 127] width 48 height 12
click at [487, 96] on button "View Members" at bounding box center [487, 90] width 48 height 12
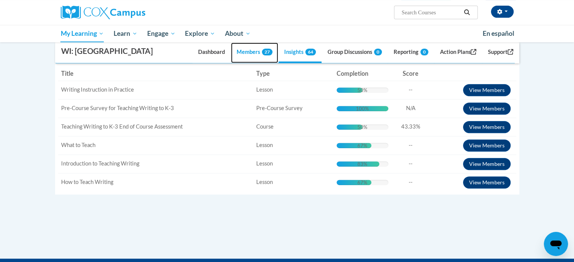
click at [241, 63] on link "Members 27" at bounding box center [254, 53] width 47 height 20
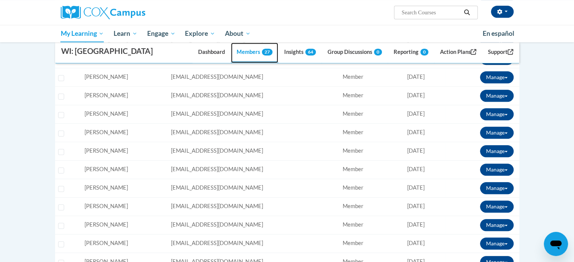
scroll to position [453, 0]
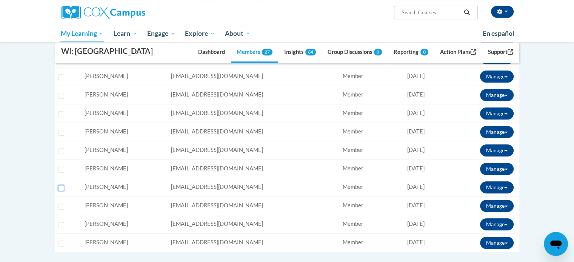
click at [62, 191] on input "Select learner" at bounding box center [61, 188] width 6 height 6
checkbox input "true"
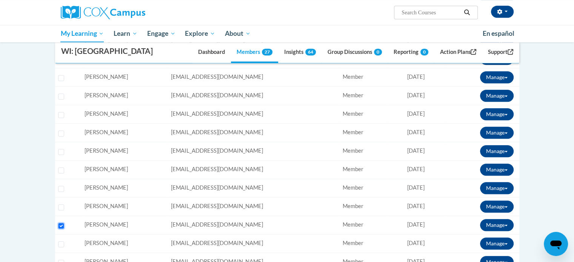
scroll to position [226, 0]
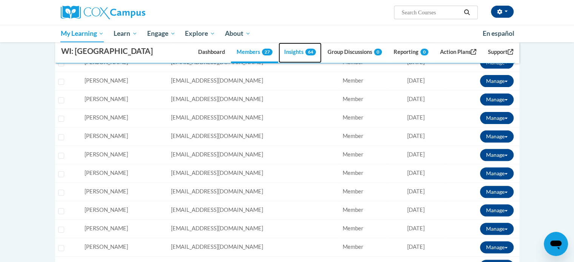
click at [292, 63] on link "Insights 64" at bounding box center [299, 53] width 43 height 20
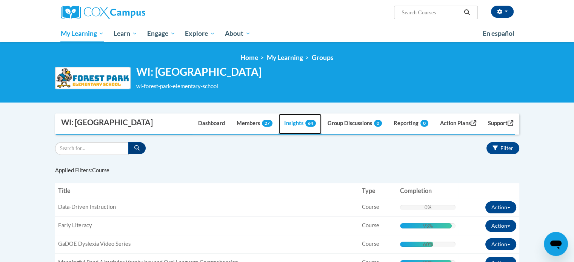
scroll to position [75, 0]
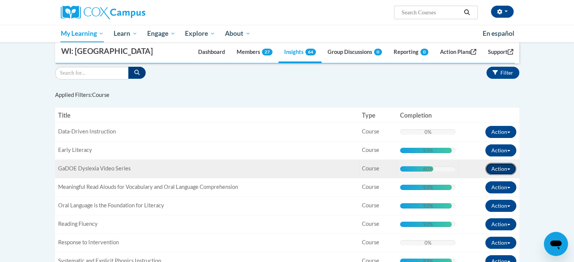
click at [507, 175] on button "Action" at bounding box center [500, 169] width 31 height 12
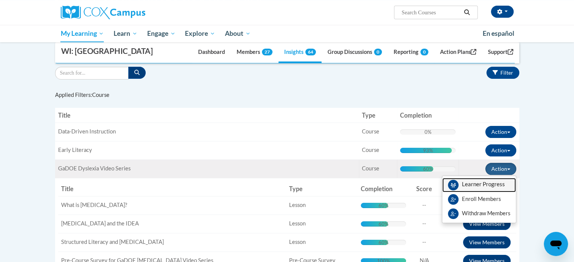
click at [476, 186] on span "View Members" at bounding box center [483, 186] width 43 height 0
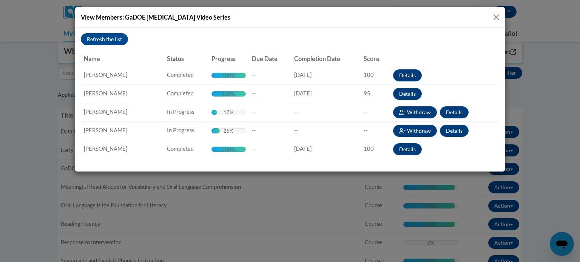
click at [498, 18] on button "Close" at bounding box center [495, 16] width 9 height 9
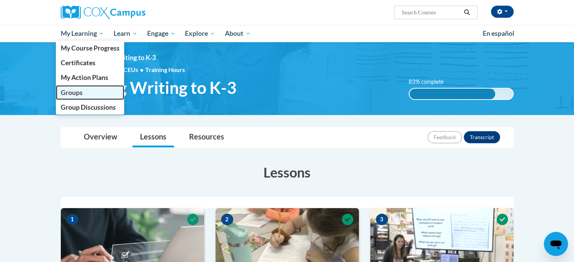
click at [90, 94] on link "Groups" at bounding box center [90, 92] width 69 height 15
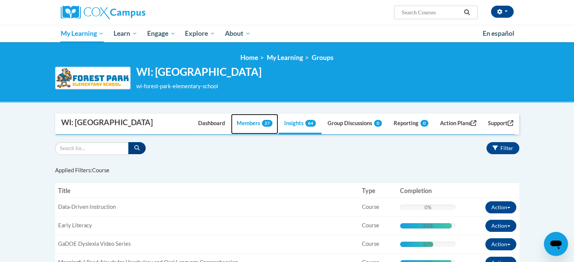
click at [250, 134] on link "Members 27" at bounding box center [254, 124] width 47 height 20
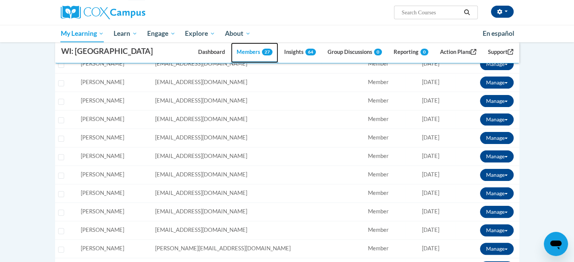
scroll to position [226, 0]
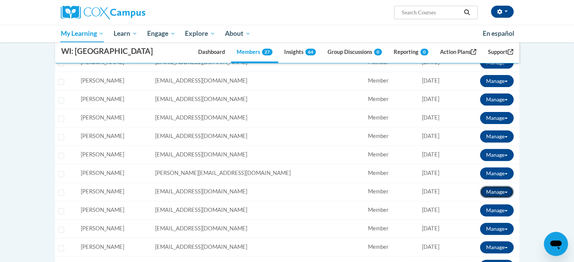
click at [507, 198] on button "Manage" at bounding box center [497, 192] width 34 height 12
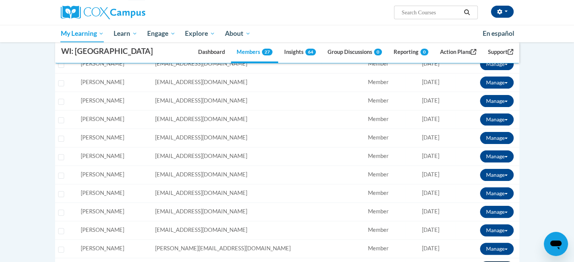
scroll to position [75, 0]
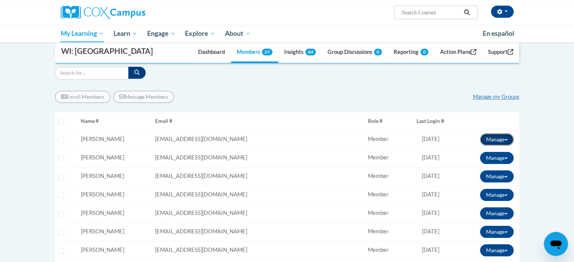
click at [505, 146] on button "Manage" at bounding box center [497, 140] width 34 height 12
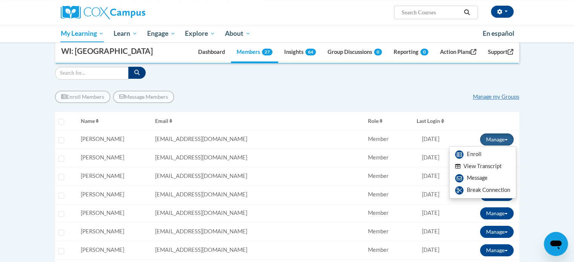
click at [299, 186] on td "Email: abrand@kusd.edu" at bounding box center [258, 176] width 213 height 18
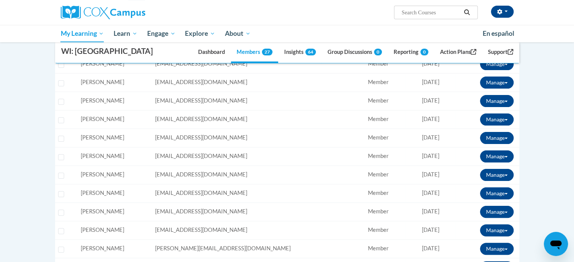
scroll to position [226, 0]
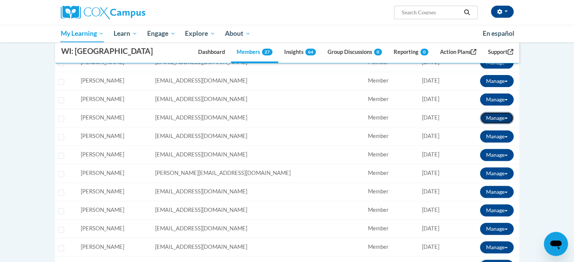
click at [495, 124] on button "Manage" at bounding box center [497, 118] width 34 height 12
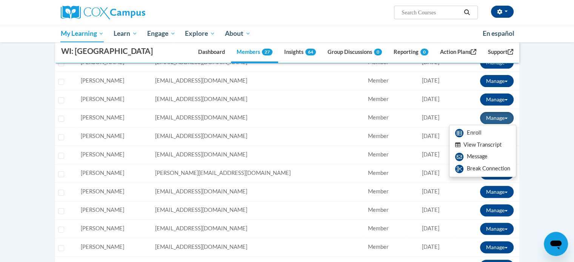
click at [365, 183] on td "Role: Member" at bounding box center [385, 173] width 40 height 18
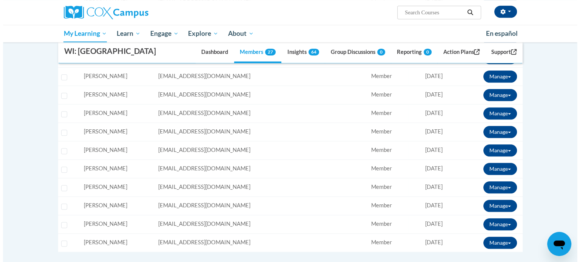
scroll to position [566, 0]
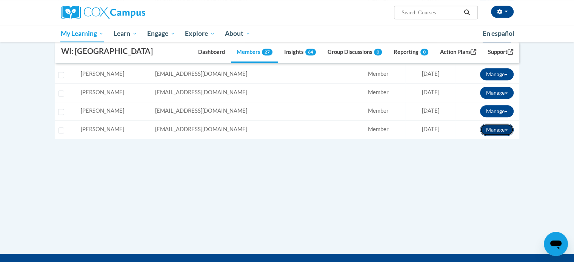
click at [507, 136] on button "Manage" at bounding box center [497, 130] width 34 height 12
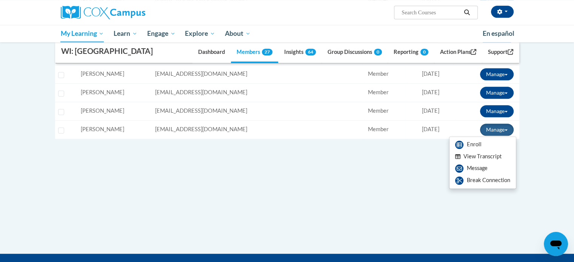
click at [472, 163] on button "View Transcript" at bounding box center [478, 157] width 58 height 12
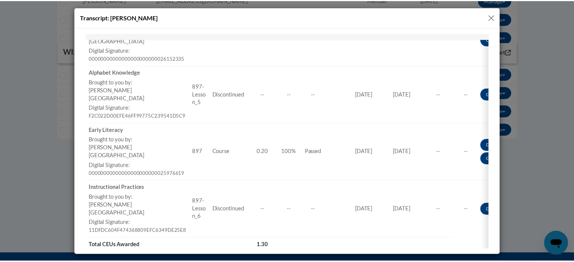
scroll to position [405, 0]
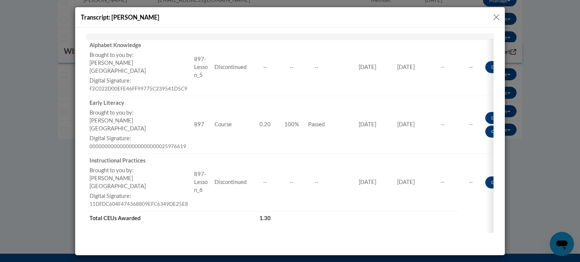
click at [495, 13] on button "Close" at bounding box center [495, 16] width 9 height 9
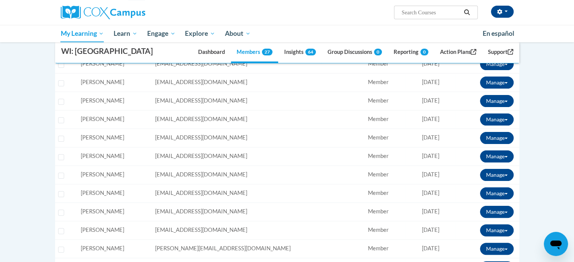
scroll to position [0, 0]
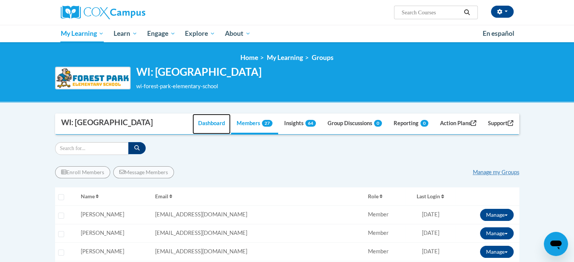
click at [211, 134] on link "Dashboard" at bounding box center [211, 124] width 38 height 20
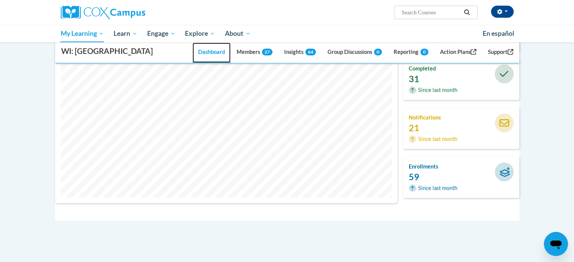
scroll to position [113, 0]
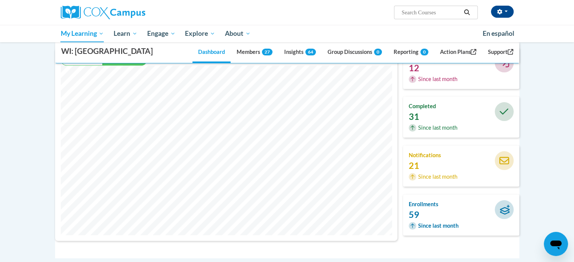
click at [418, 209] on h4 "enrollments" at bounding box center [437, 204] width 56 height 8
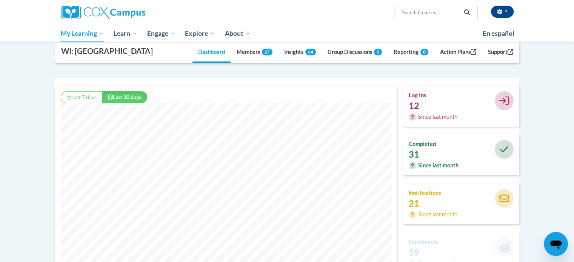
click at [419, 148] on h4 "completed" at bounding box center [437, 144] width 56 height 8
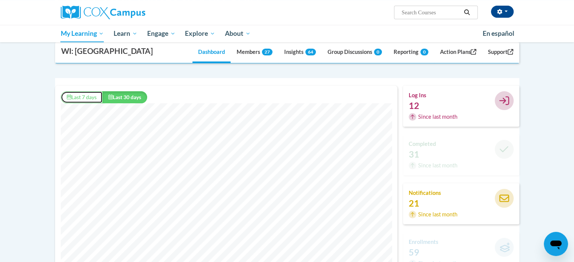
click at [88, 103] on button "Last 7 days" at bounding box center [82, 97] width 42 height 12
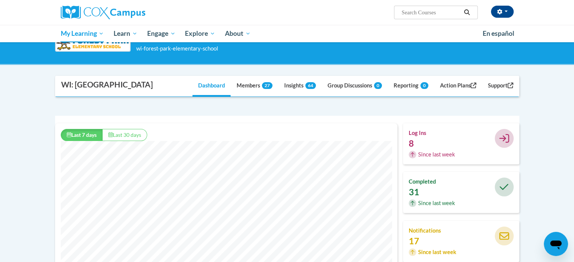
scroll to position [151, 0]
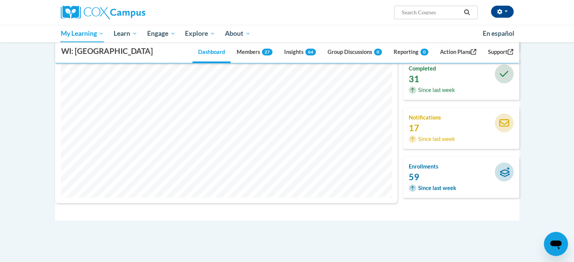
click at [430, 192] on span "Since last week" at bounding box center [437, 188] width 38 height 8
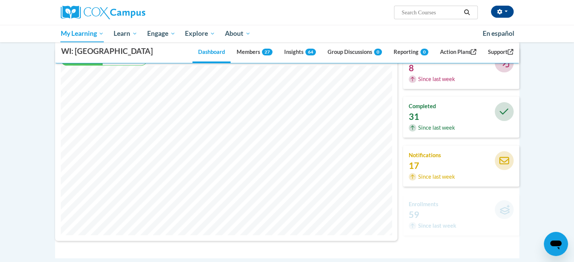
scroll to position [75, 0]
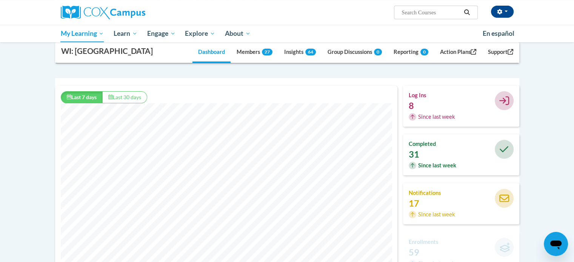
click at [503, 154] on icon at bounding box center [504, 150] width 9 height 10
click at [504, 154] on icon at bounding box center [504, 150] width 9 height 10
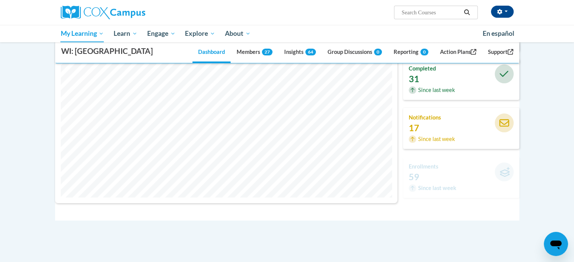
click at [506, 177] on icon at bounding box center [504, 172] width 11 height 10
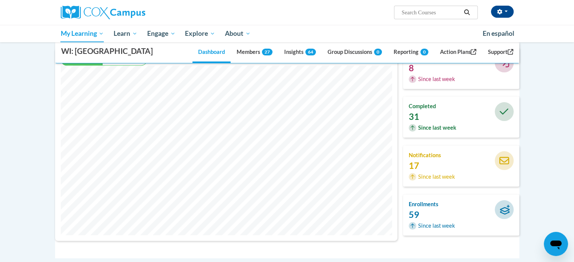
click at [424, 111] on h4 "completed" at bounding box center [437, 106] width 56 height 8
click at [425, 128] on div "completed 31 Since last week" at bounding box center [437, 117] width 68 height 30
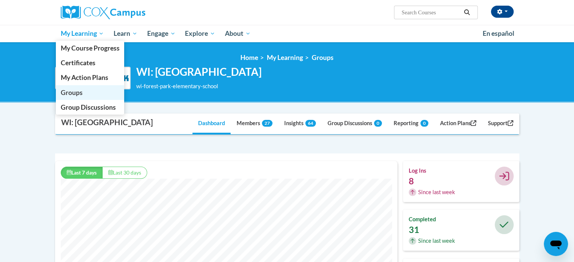
click at [82, 95] on link "Groups" at bounding box center [90, 92] width 69 height 15
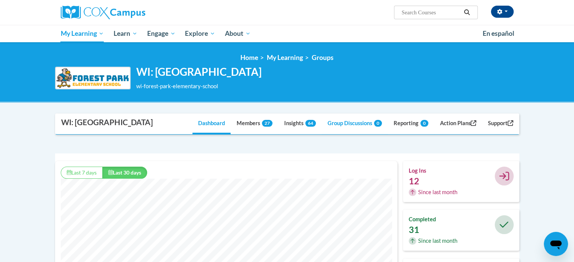
scroll to position [193, 343]
click at [292, 134] on link "Insights 64" at bounding box center [299, 124] width 43 height 20
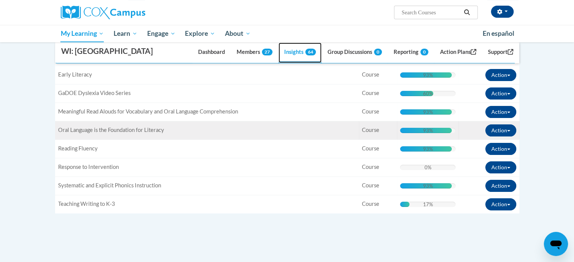
scroll to position [113, 0]
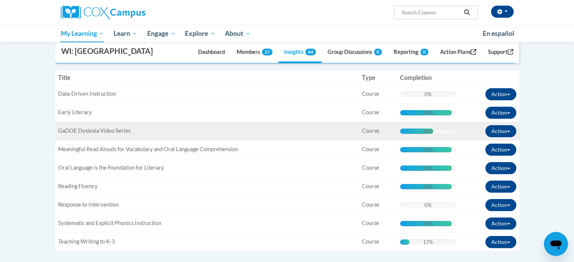
click at [428, 140] on td "Completion: 60% Complete 60%" at bounding box center [428, 131] width 62 height 18
click at [426, 134] on div "60%" at bounding box center [428, 131] width 10 height 5
click at [414, 134] on div "60% Complete" at bounding box center [416, 131] width 33 height 5
click at [449, 134] on div "60% Complete 60%" at bounding box center [427, 131] width 55 height 5
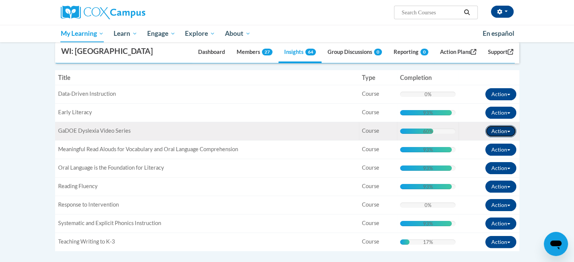
click at [509, 137] on button "Action" at bounding box center [500, 131] width 31 height 12
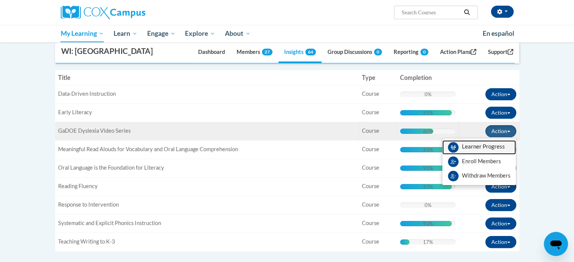
click at [489, 149] on span "View Members" at bounding box center [483, 149] width 43 height 0
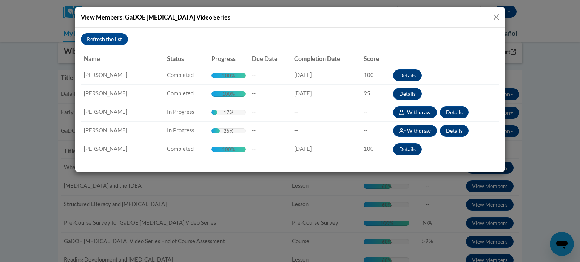
drag, startPoint x: 466, startPoint y: 156, endPoint x: 519, endPoint y: 198, distance: 67.9
click at [519, 198] on div "View Members: GaDOE [MEDICAL_DATA] Video Series Refresh the list Name Status Pr…" at bounding box center [290, 131] width 580 height 262
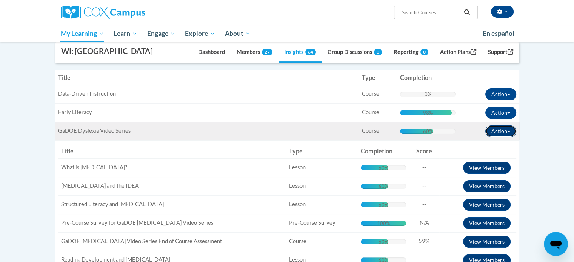
click at [508, 132] on span "button" at bounding box center [508, 132] width 3 height 2
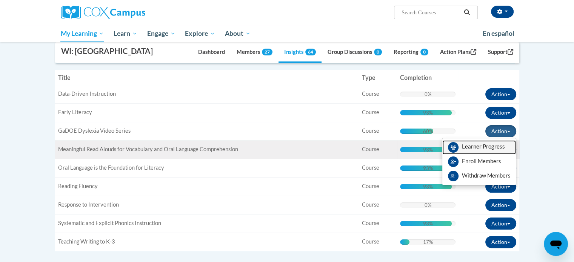
click at [492, 155] on link "View Members" at bounding box center [479, 147] width 74 height 14
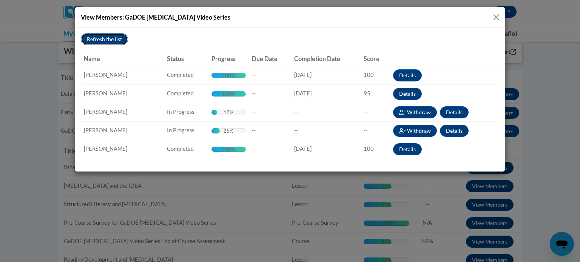
click at [107, 39] on button "Refresh the list" at bounding box center [104, 39] width 47 height 12
drag, startPoint x: 162, startPoint y: 45, endPoint x: 548, endPoint y: 214, distance: 421.8
click at [546, 219] on div "View Members: GaDOE [MEDICAL_DATA] Video Series Refresh the list Name Status Pr…" at bounding box center [290, 131] width 580 height 262
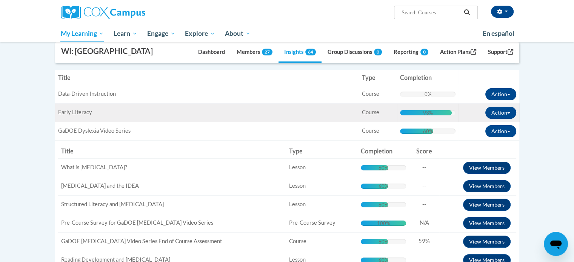
scroll to position [189, 0]
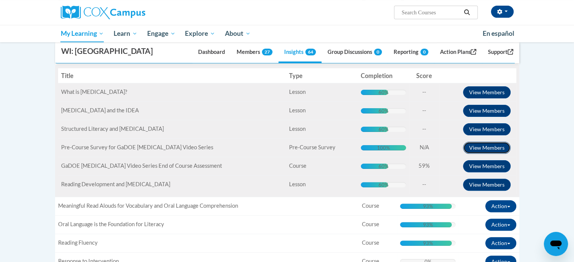
click at [497, 154] on button "View Members" at bounding box center [487, 148] width 48 height 12
click at [476, 172] on button "View Members" at bounding box center [487, 166] width 48 height 12
click at [477, 172] on button "View Members" at bounding box center [487, 166] width 48 height 12
click at [474, 191] on button "View Members" at bounding box center [487, 185] width 48 height 12
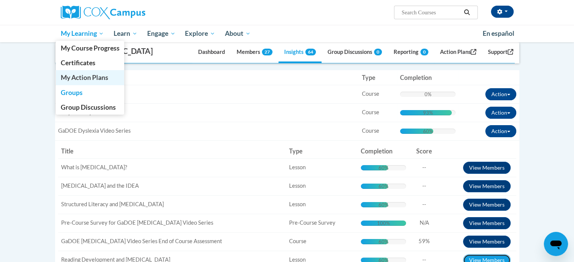
scroll to position [38, 0]
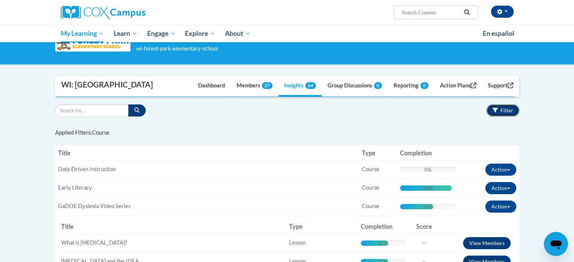
click at [507, 117] on button "Filter" at bounding box center [502, 111] width 33 height 12
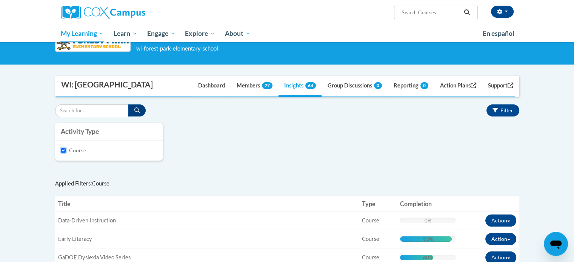
click at [61, 154] on input "Course" at bounding box center [64, 151] width 6 height 6
checkbox input "false"
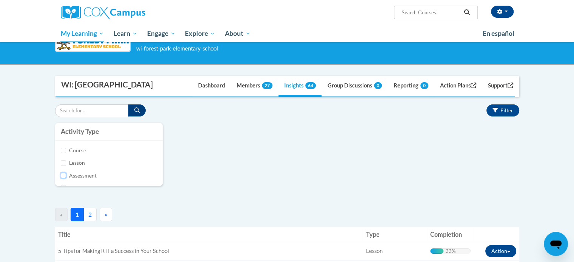
click at [65, 178] on input "Assessment" at bounding box center [64, 176] width 6 height 6
checkbox input "true"
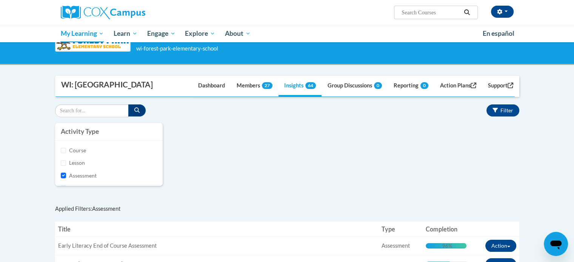
scroll to position [151, 0]
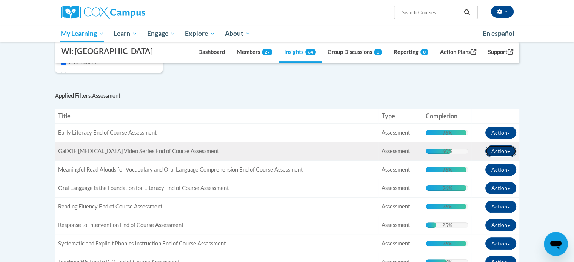
click at [506, 157] on button "Action" at bounding box center [500, 151] width 31 height 12
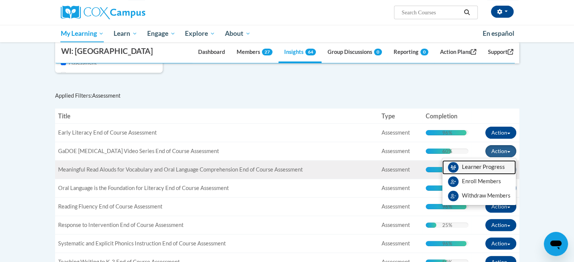
click at [485, 175] on link "View Members" at bounding box center [479, 167] width 74 height 14
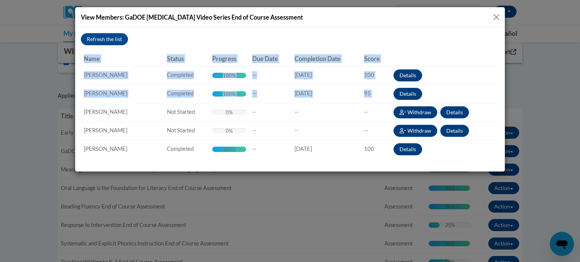
drag, startPoint x: 469, startPoint y: 89, endPoint x: 534, endPoint y: 174, distance: 107.7
click at [535, 173] on div "View Members: GaDOE Dyslexia Video Series End of Course Assessment Refresh the …" at bounding box center [290, 131] width 580 height 262
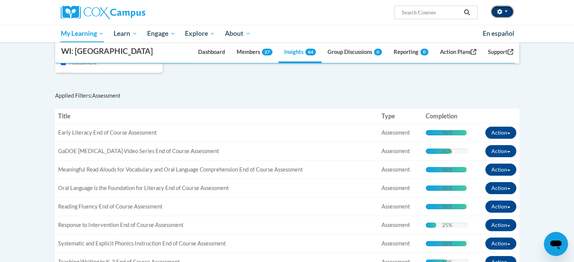
click at [508, 14] on button "button" at bounding box center [502, 12] width 23 height 12
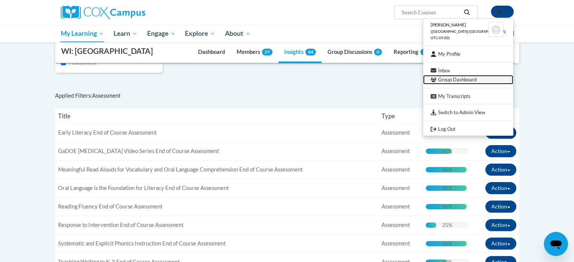
click at [479, 78] on link "Group Dashboard" at bounding box center [468, 79] width 90 height 9
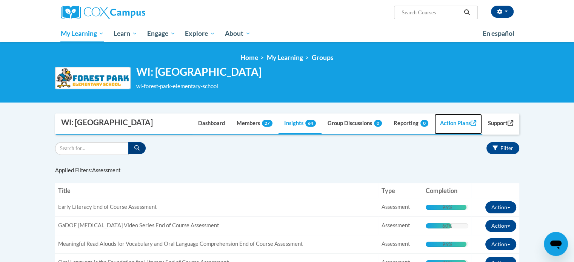
click at [448, 134] on link "Action Plans" at bounding box center [458, 124] width 48 height 20
click at [293, 134] on link "Insights 64" at bounding box center [299, 124] width 43 height 20
click at [303, 134] on link "Insights 64" at bounding box center [299, 124] width 43 height 20
click at [293, 134] on link "Insights 64" at bounding box center [299, 124] width 43 height 20
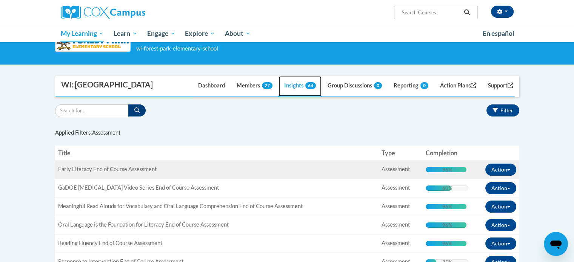
scroll to position [189, 0]
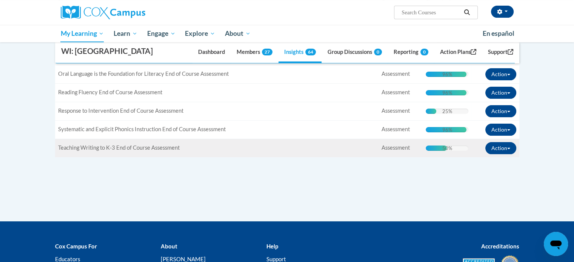
click at [125, 151] on span "Teaching Writing to K-3 End of Course Assessment" at bounding box center [119, 148] width 122 height 6
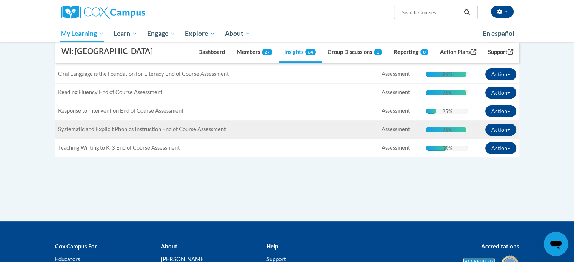
click at [133, 132] on span "Systematic and Explicit Phonics Instruction End of Course Assessment" at bounding box center [142, 129] width 168 height 6
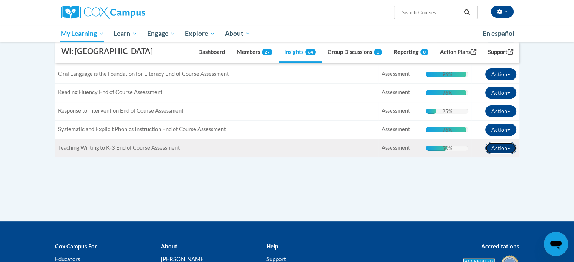
click at [508, 154] on button "Action" at bounding box center [500, 148] width 31 height 12
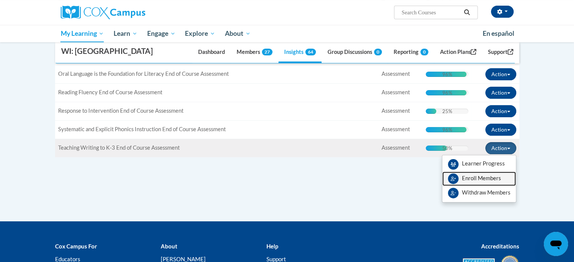
click at [483, 181] on span "Enroll Members" at bounding box center [481, 178] width 39 height 6
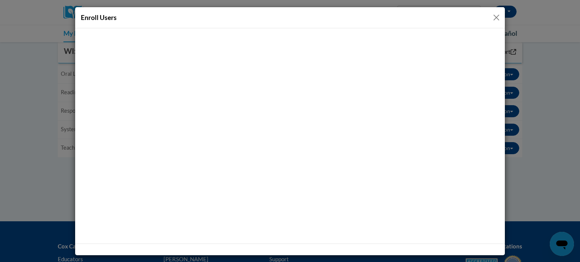
click at [495, 18] on button "Close" at bounding box center [495, 17] width 9 height 9
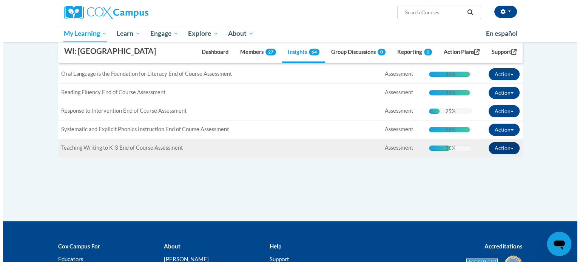
scroll to position [0, 0]
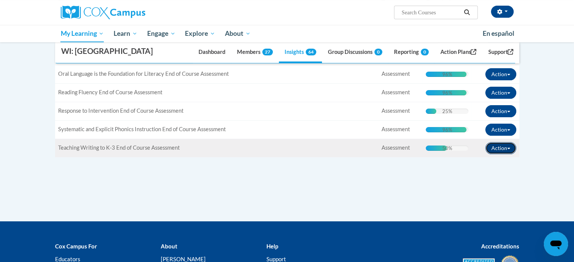
click at [505, 154] on button "Action" at bounding box center [500, 148] width 31 height 12
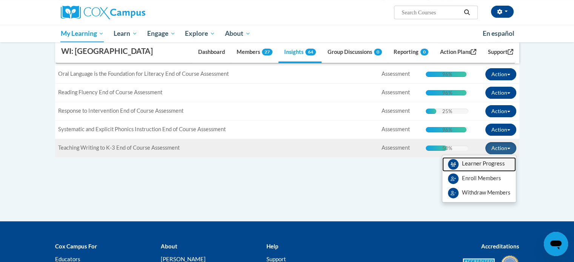
click at [481, 172] on link "View Members" at bounding box center [479, 164] width 74 height 14
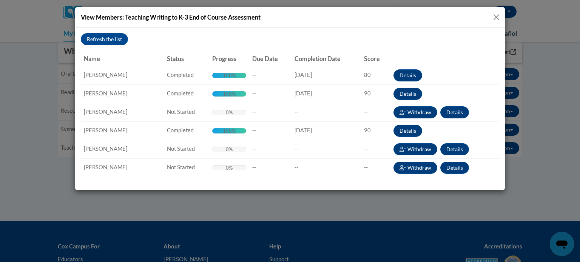
click at [104, 78] on span "Delena Reiter" at bounding box center [105, 75] width 43 height 6
click at [401, 75] on button "Details" at bounding box center [407, 75] width 29 height 12
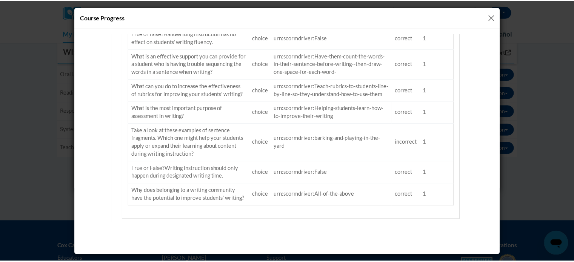
scroll to position [151, 0]
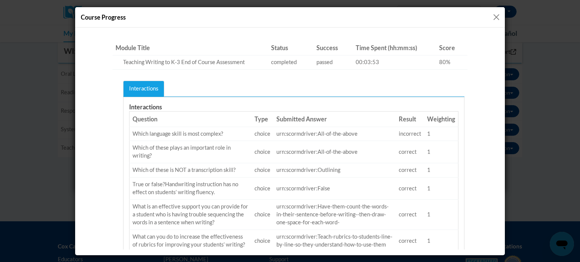
click at [492, 19] on button "Close" at bounding box center [495, 16] width 9 height 9
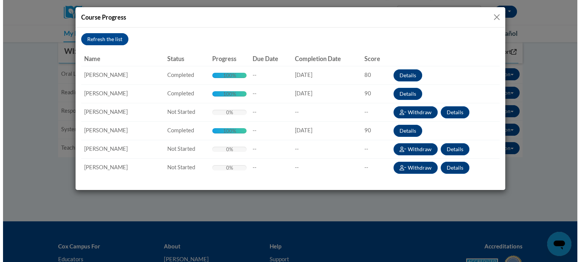
scroll to position [0, 0]
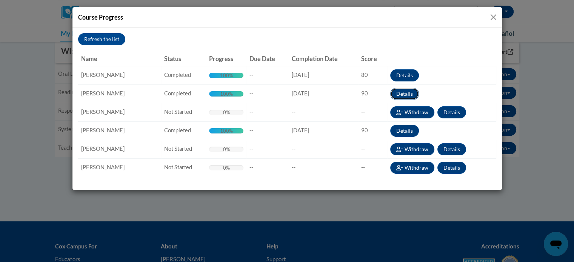
click at [411, 92] on button "Details" at bounding box center [404, 94] width 29 height 12
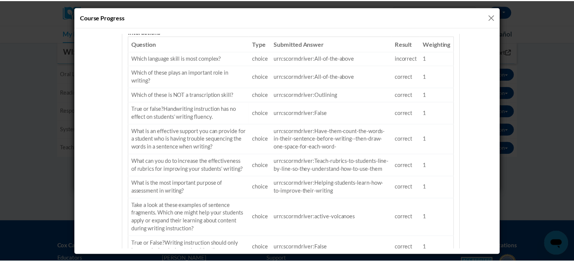
scroll to position [189, 0]
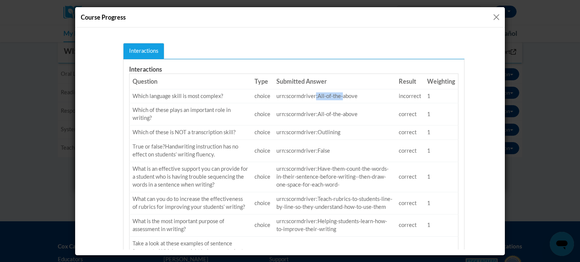
drag, startPoint x: 312, startPoint y: 78, endPoint x: 342, endPoint y: 75, distance: 30.0
click at [341, 89] on td "urn:scormdriver:All-of-the-above" at bounding box center [334, 96] width 122 height 14
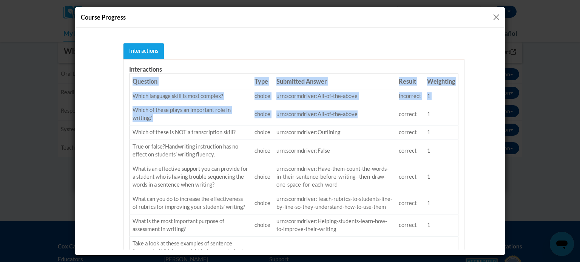
drag, startPoint x: 369, startPoint y: 97, endPoint x: 465, endPoint y: 89, distance: 97.0
click at [465, 112] on div "Print Teaching Writing to K-3 End of Course Assessment In this lesson, you will…" at bounding box center [290, 116] width 366 height 545
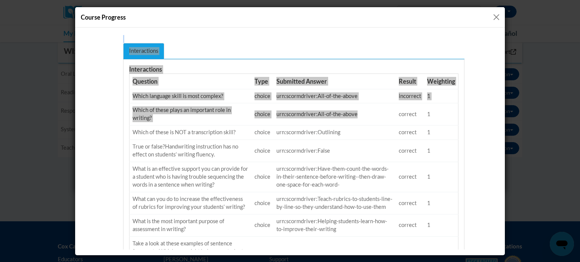
click at [494, 19] on button "Close" at bounding box center [495, 16] width 9 height 9
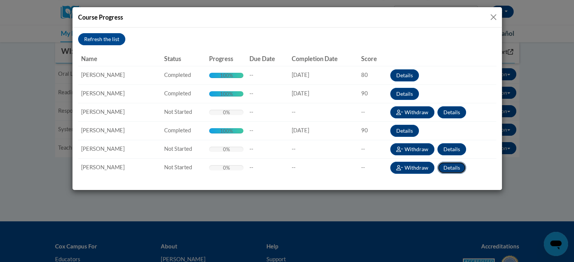
click at [451, 167] on button "Details" at bounding box center [451, 168] width 29 height 12
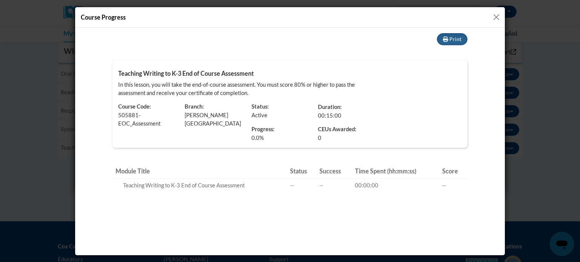
click at [494, 18] on button "Close" at bounding box center [495, 16] width 9 height 9
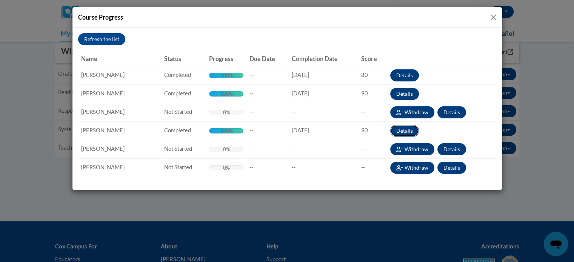
click at [404, 131] on button "Details" at bounding box center [404, 131] width 29 height 12
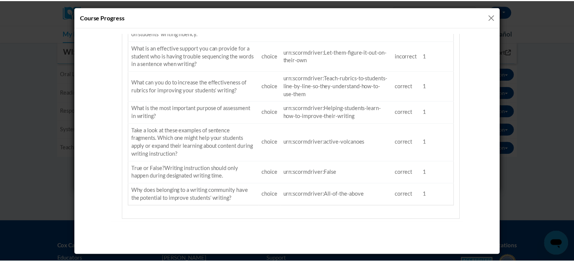
scroll to position [113, 0]
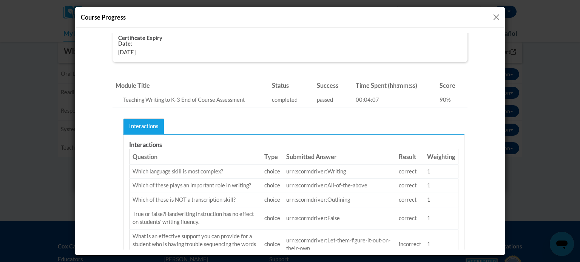
click at [498, 12] on button "Close" at bounding box center [495, 16] width 9 height 9
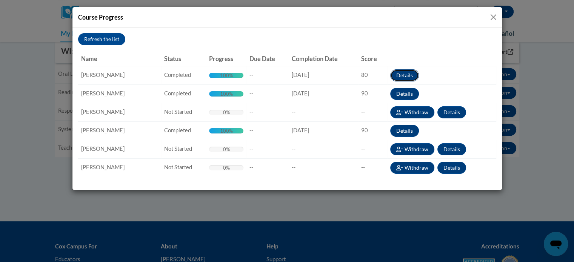
click at [408, 79] on button "Details" at bounding box center [404, 75] width 29 height 12
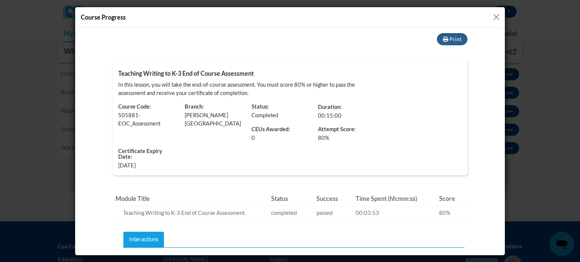
click at [494, 16] on button "Close" at bounding box center [495, 16] width 9 height 9
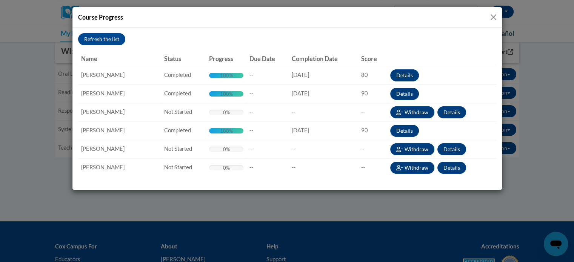
click at [493, 18] on button "Close" at bounding box center [493, 16] width 9 height 9
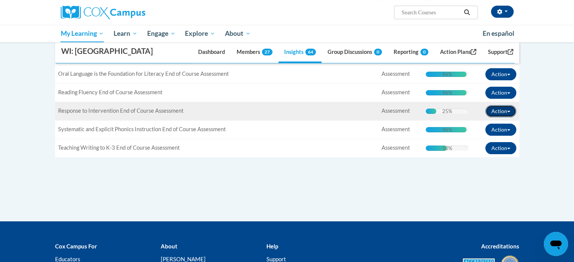
click at [496, 117] on button "Action" at bounding box center [500, 111] width 31 height 12
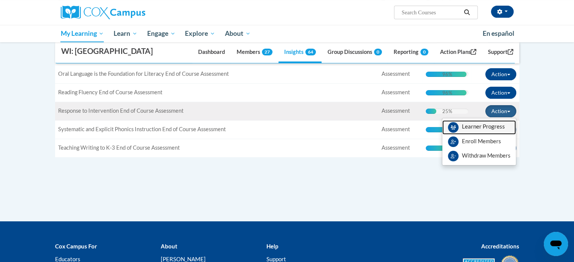
click at [476, 129] on span "View Members" at bounding box center [483, 129] width 43 height 0
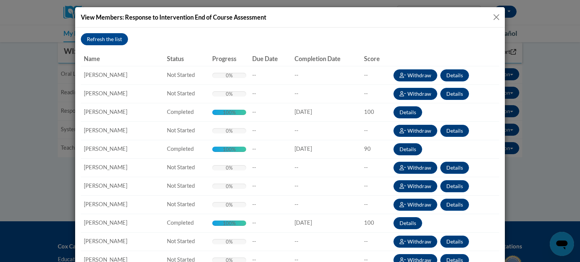
click at [494, 15] on button "Close" at bounding box center [495, 16] width 9 height 9
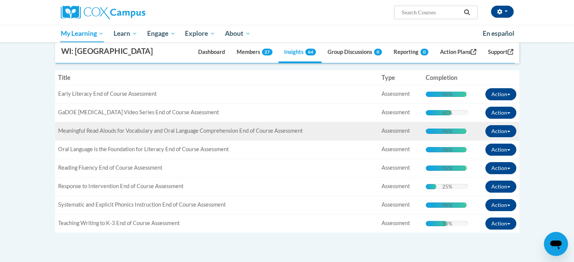
scroll to position [75, 0]
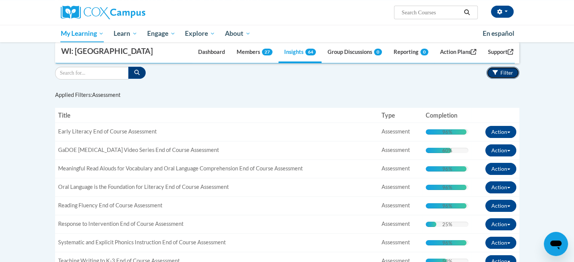
click at [497, 79] on button "Filter" at bounding box center [502, 73] width 33 height 12
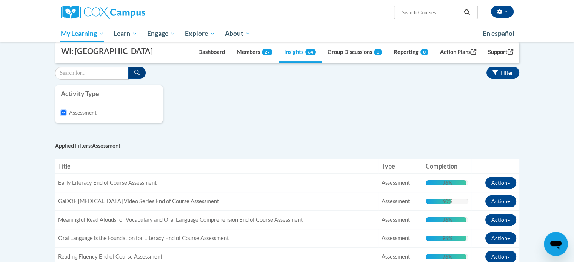
click at [62, 116] on input "Assessment" at bounding box center [64, 113] width 6 height 6
checkbox input "false"
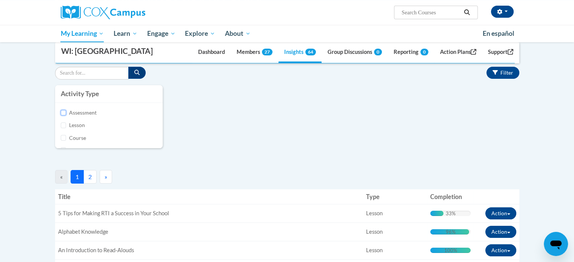
click at [63, 116] on input "Assessment" at bounding box center [64, 113] width 6 height 6
checkbox input "true"
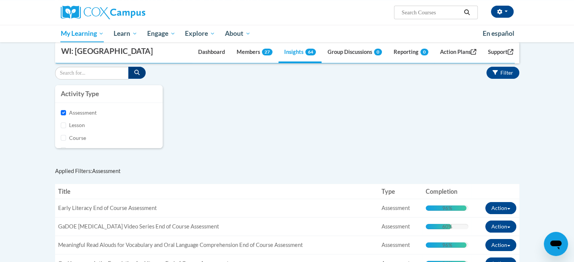
click at [67, 129] on div "Lesson" at bounding box center [109, 125] width 96 height 8
click at [62, 128] on input "Lesson" at bounding box center [64, 126] width 6 height 6
checkbox input "true"
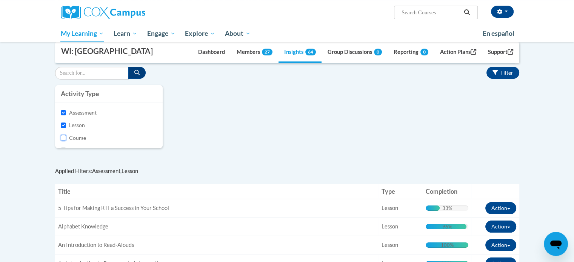
click at [62, 141] on input "Course" at bounding box center [64, 138] width 6 height 6
checkbox input "true"
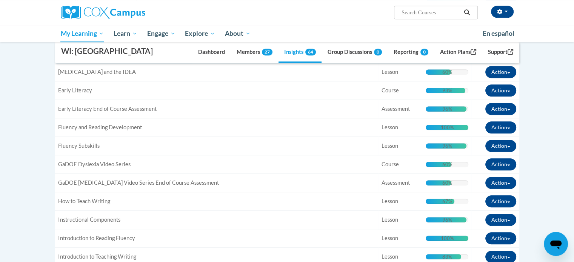
scroll to position [340, 0]
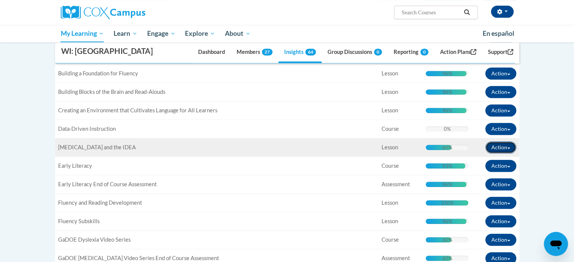
click at [507, 154] on button "Action" at bounding box center [500, 148] width 31 height 12
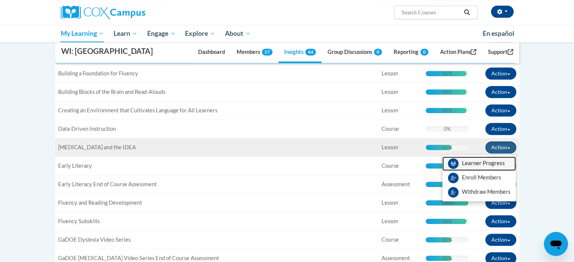
click at [486, 165] on span "View Members" at bounding box center [483, 165] width 43 height 0
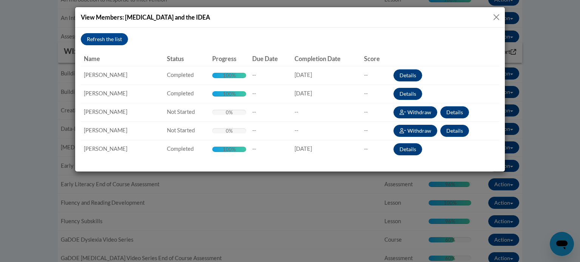
click at [493, 17] on button "Close" at bounding box center [495, 16] width 9 height 9
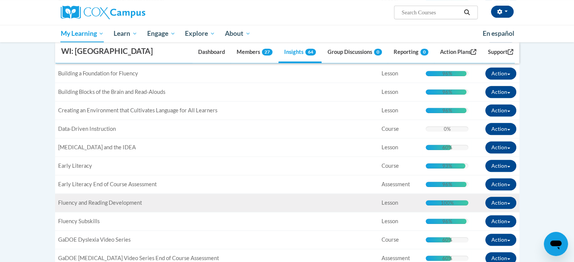
scroll to position [377, 0]
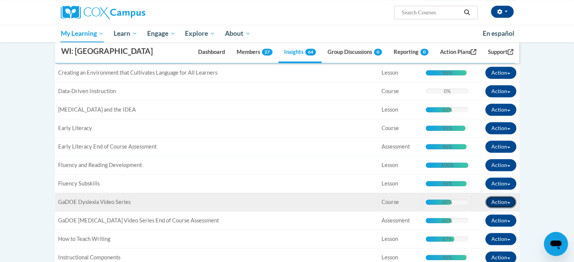
click at [510, 208] on button "Action" at bounding box center [500, 202] width 31 height 12
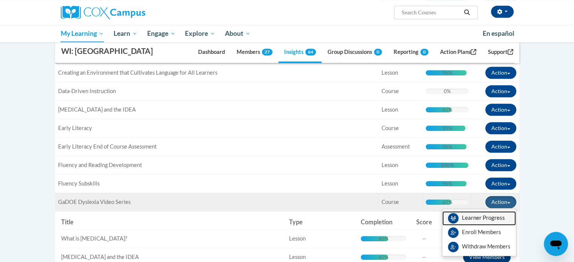
click at [489, 220] on span "View Members" at bounding box center [483, 220] width 43 height 0
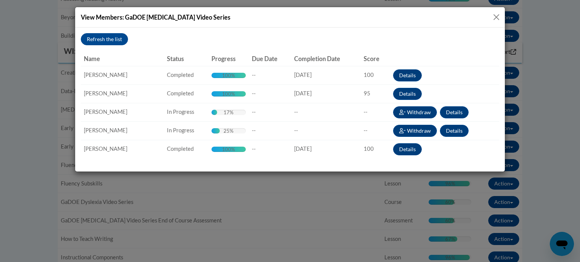
click at [497, 16] on button "Close" at bounding box center [495, 16] width 9 height 9
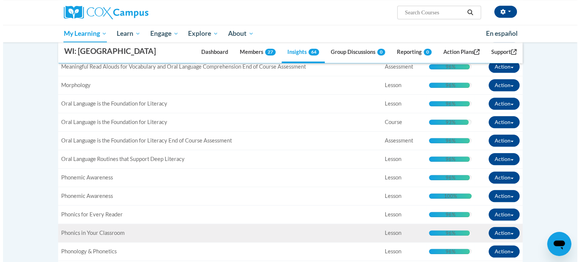
scroll to position [755, 0]
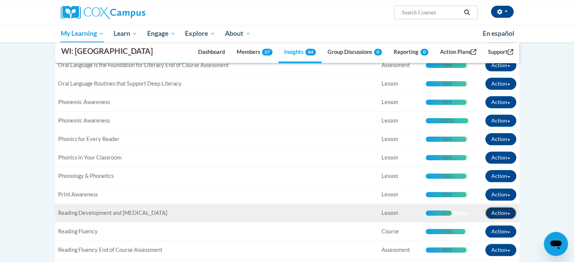
click at [494, 219] on button "Action" at bounding box center [500, 213] width 31 height 12
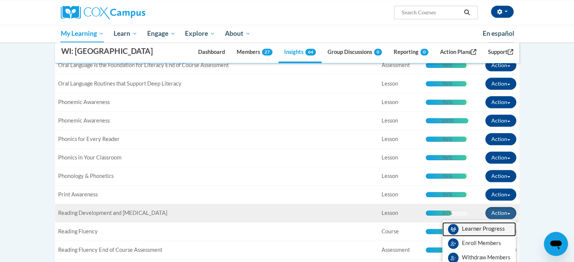
click at [485, 231] on span "View Members" at bounding box center [483, 231] width 43 height 0
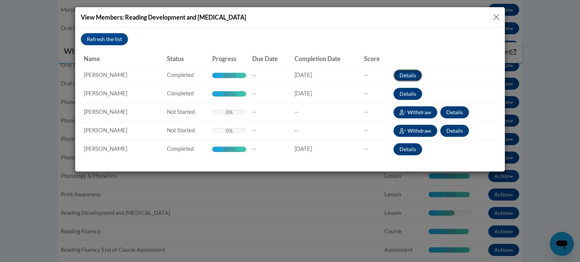
click at [405, 74] on button "Details" at bounding box center [407, 75] width 29 height 12
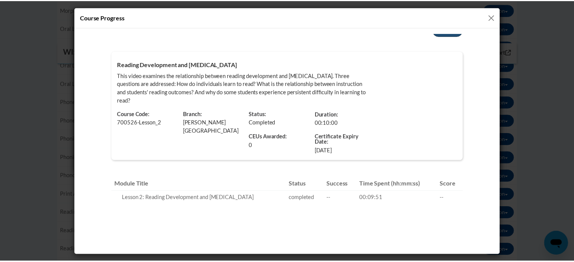
scroll to position [0, 0]
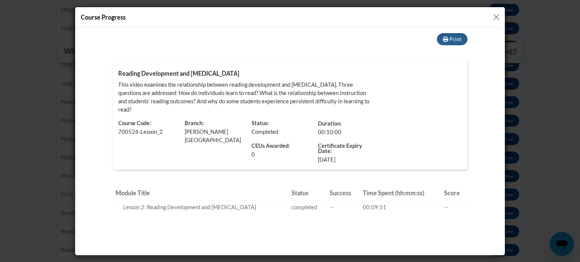
click at [491, 20] on button "Close" at bounding box center [495, 16] width 9 height 9
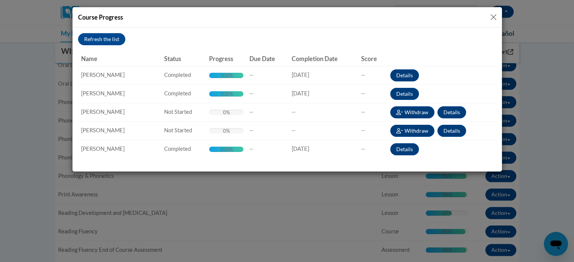
drag, startPoint x: 500, startPoint y: 10, endPoint x: 495, endPoint y: 14, distance: 6.2
click at [500, 10] on div "Course Progress" at bounding box center [286, 17] width 429 height 20
click at [491, 17] on button "Close" at bounding box center [493, 16] width 9 height 9
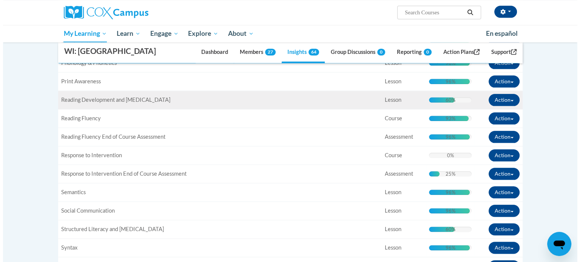
scroll to position [943, 0]
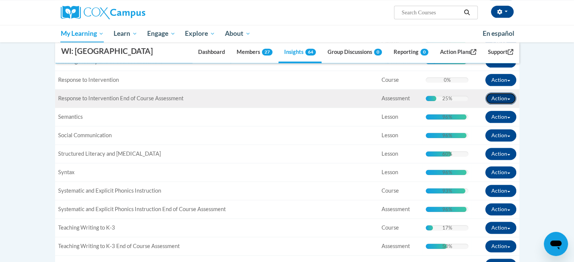
click at [506, 105] on button "Action" at bounding box center [500, 98] width 31 height 12
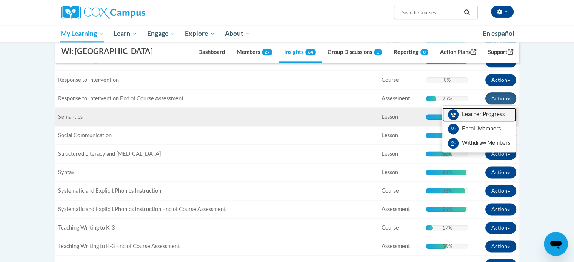
click at [479, 116] on span "View Members" at bounding box center [483, 116] width 43 height 0
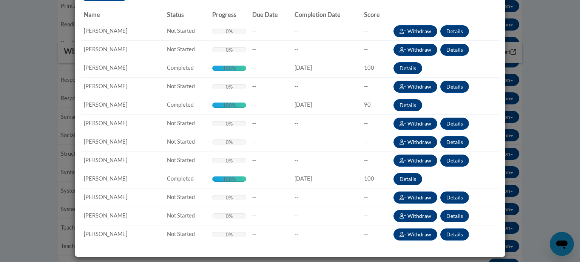
scroll to position [6, 0]
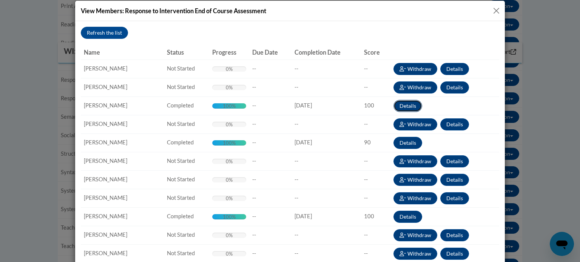
click at [409, 106] on button "Details" at bounding box center [407, 106] width 29 height 12
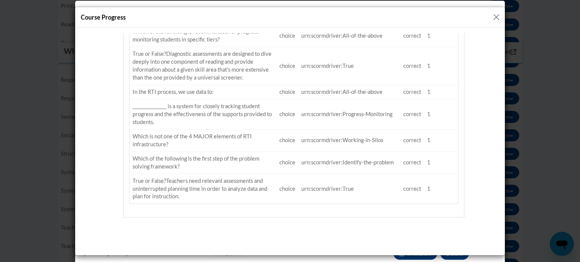
scroll to position [169, 0]
